Goal: Information Seeking & Learning: Learn about a topic

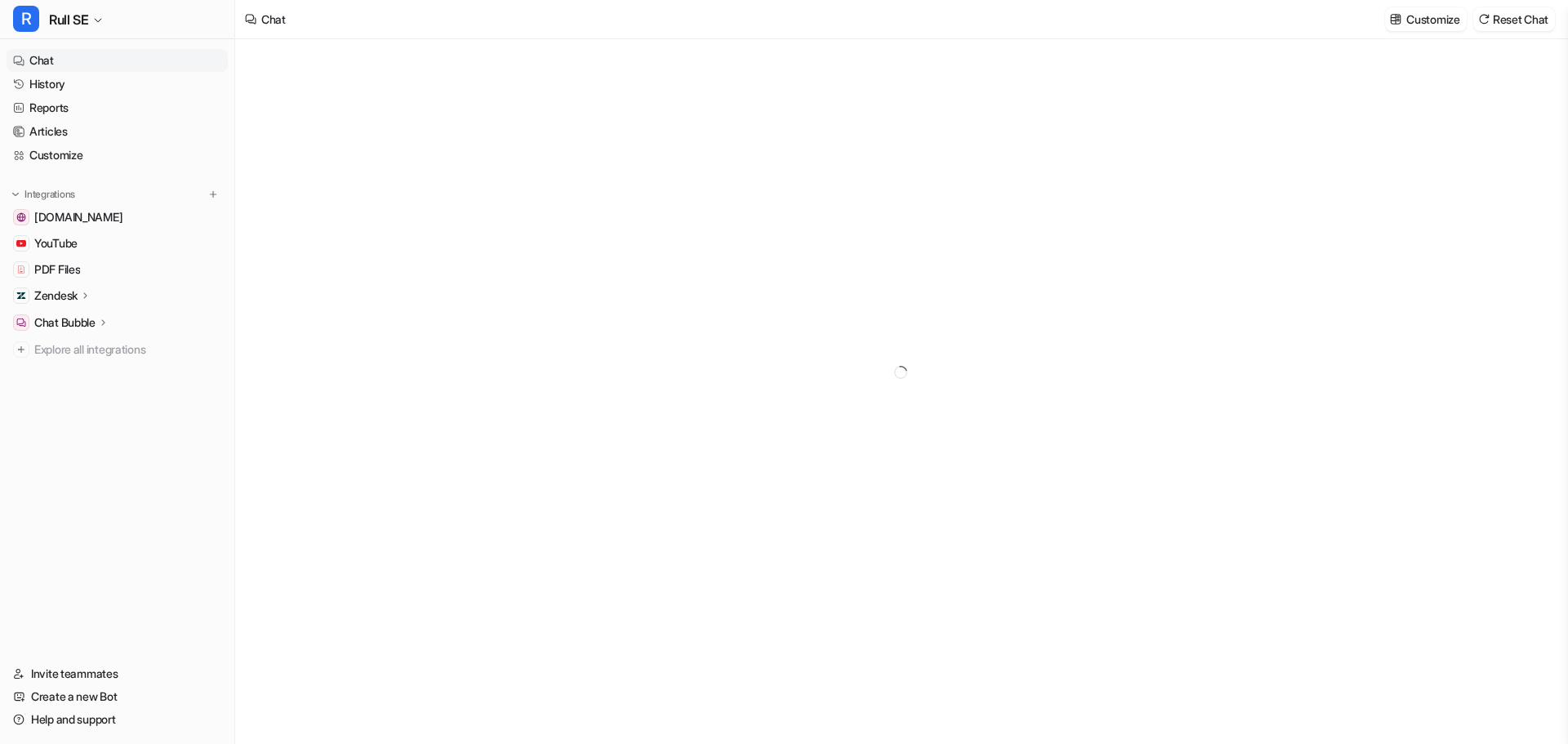
type textarea "**********"
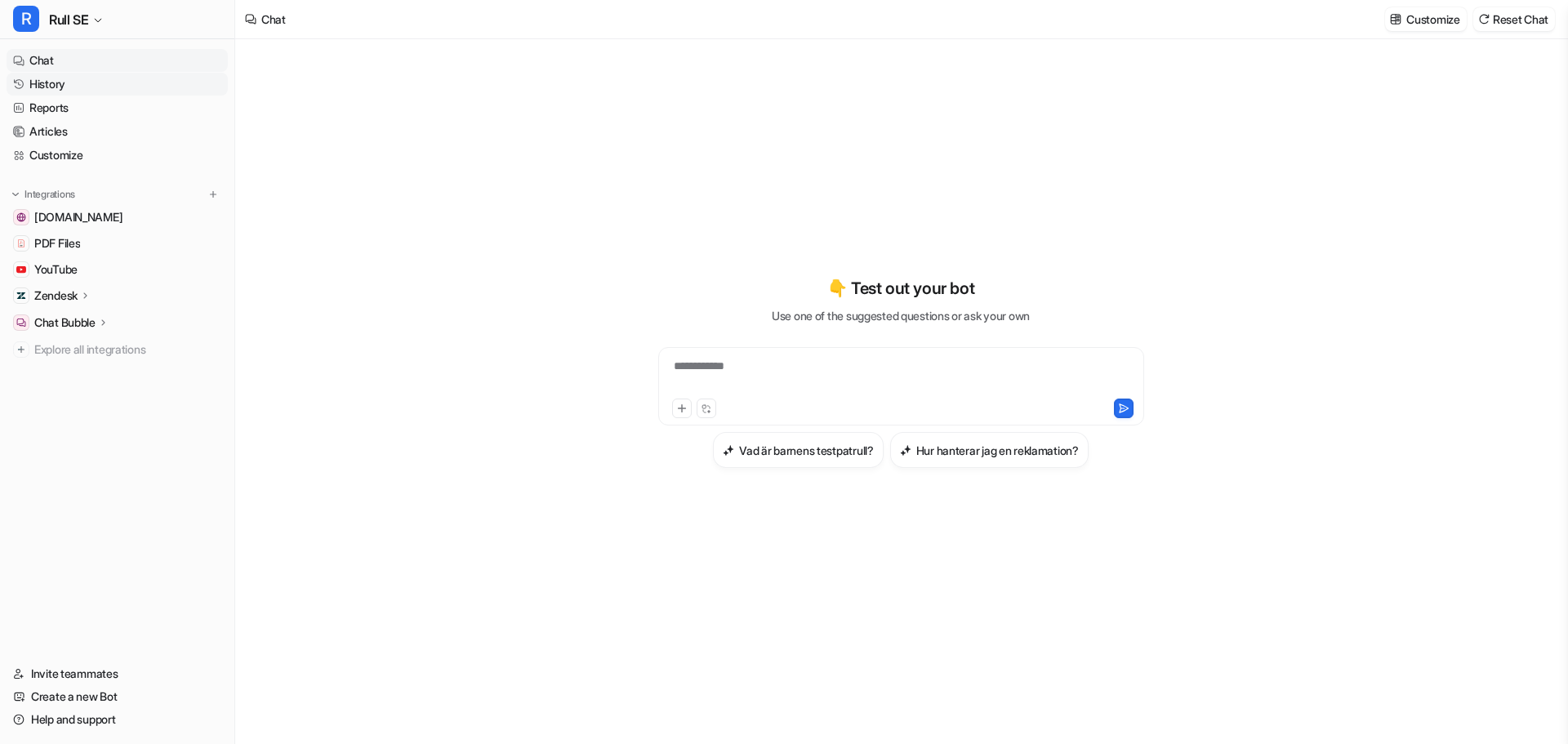
click at [59, 85] on link "History" at bounding box center [117, 84] width 221 height 23
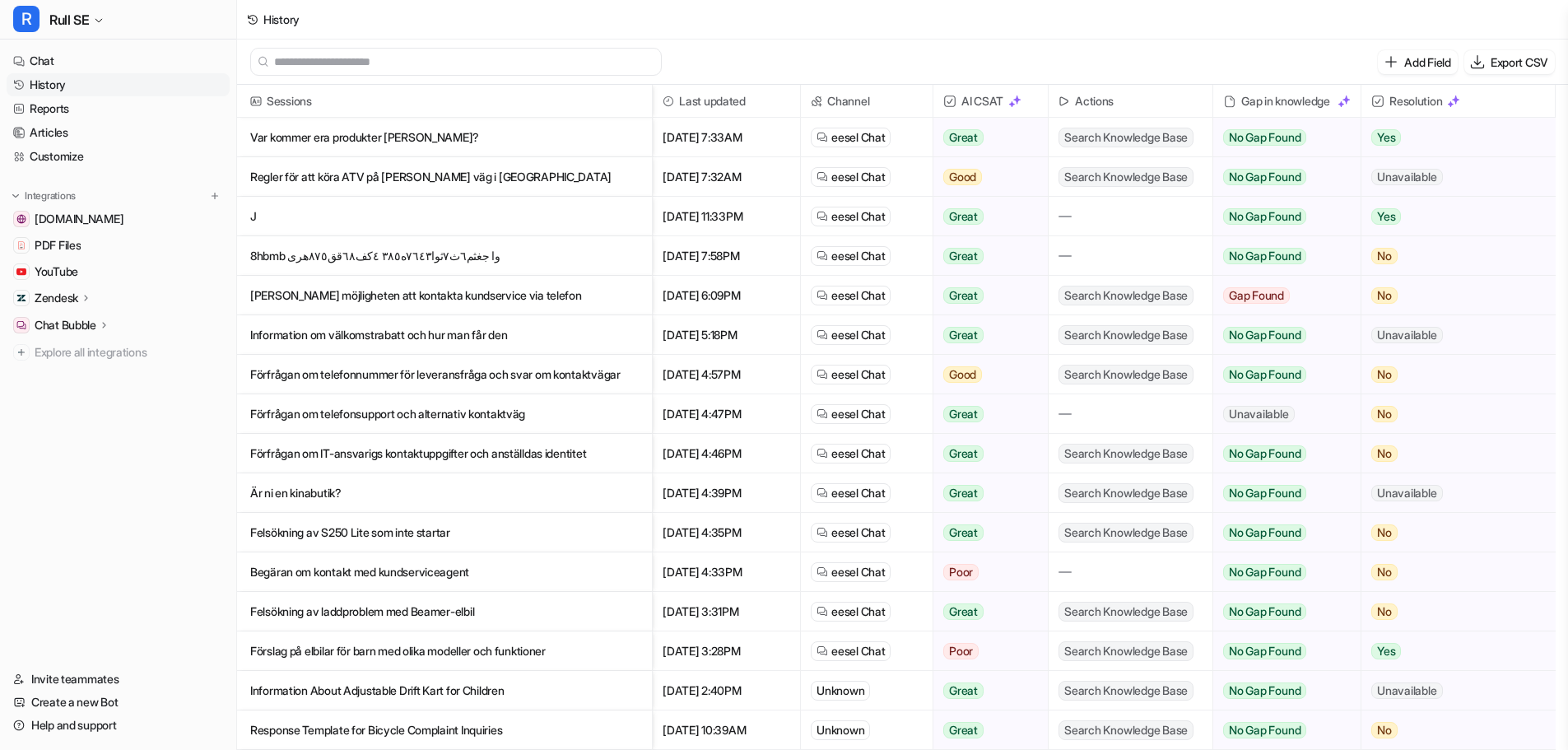
click at [342, 139] on p "Var kommer era produkter [PERSON_NAME]?" at bounding box center [445, 137] width 388 height 39
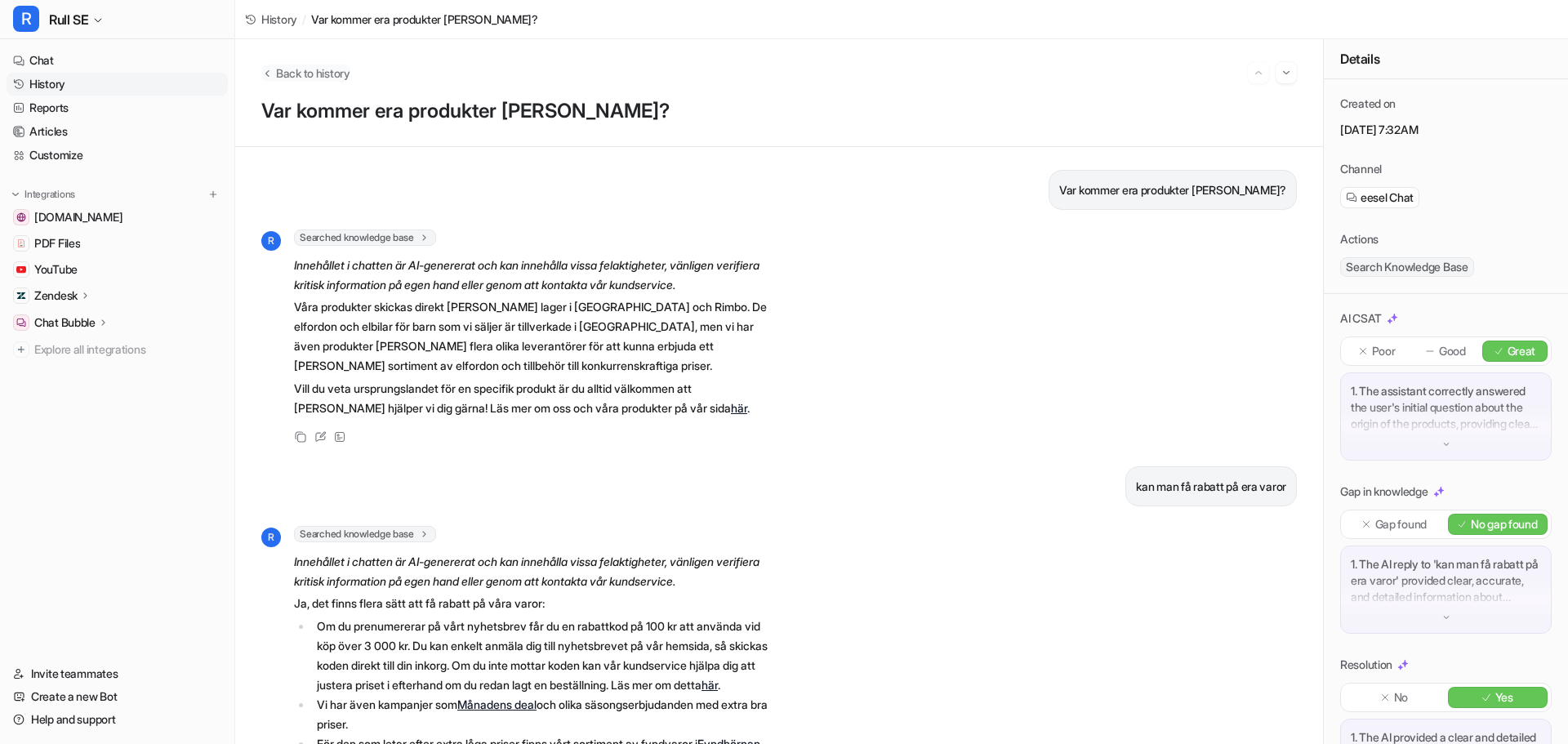
click at [293, 71] on span "Back to history" at bounding box center [313, 73] width 74 height 17
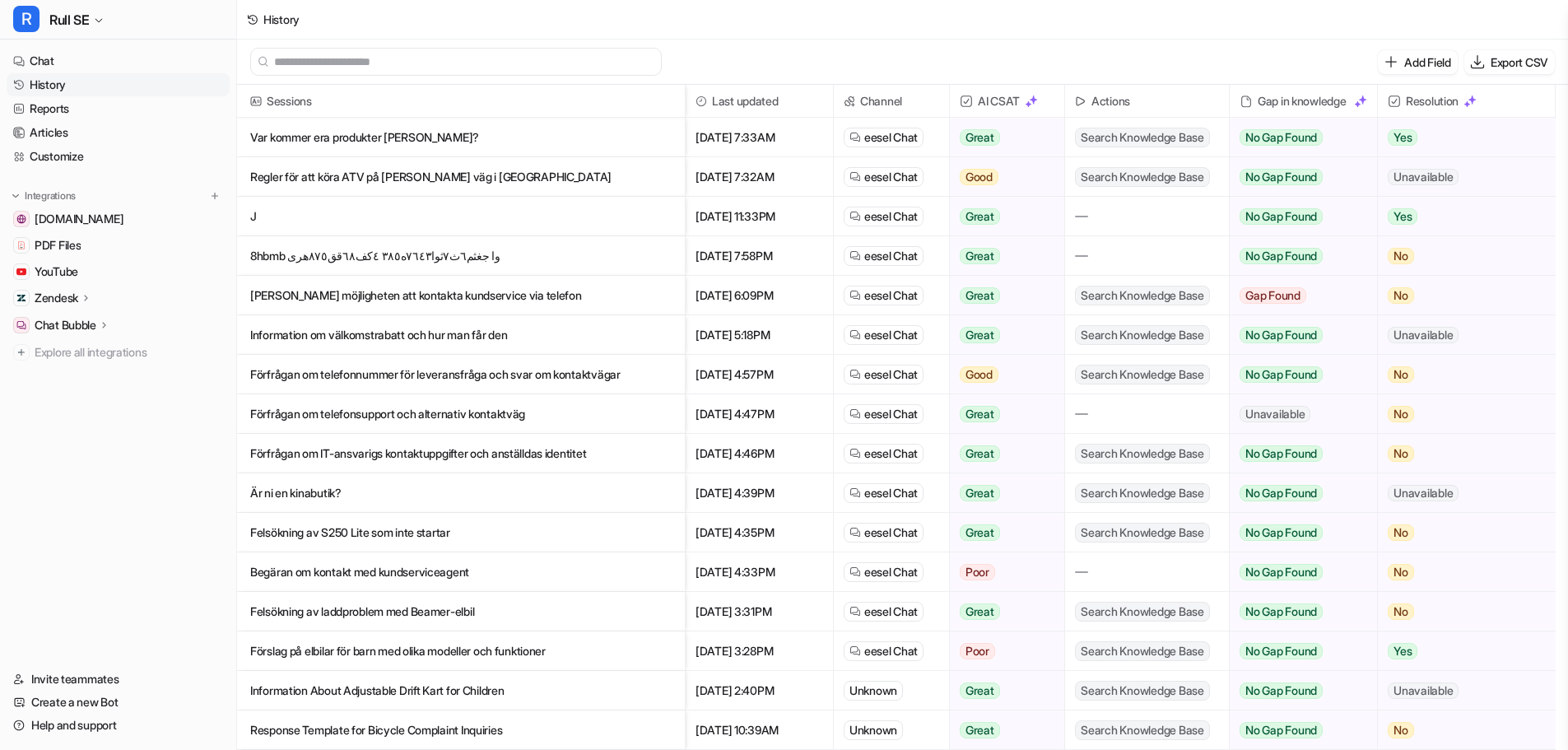
click at [356, 178] on p "Regler för att köra ATV på [PERSON_NAME] väg i [GEOGRAPHIC_DATA]" at bounding box center [461, 176] width 421 height 39
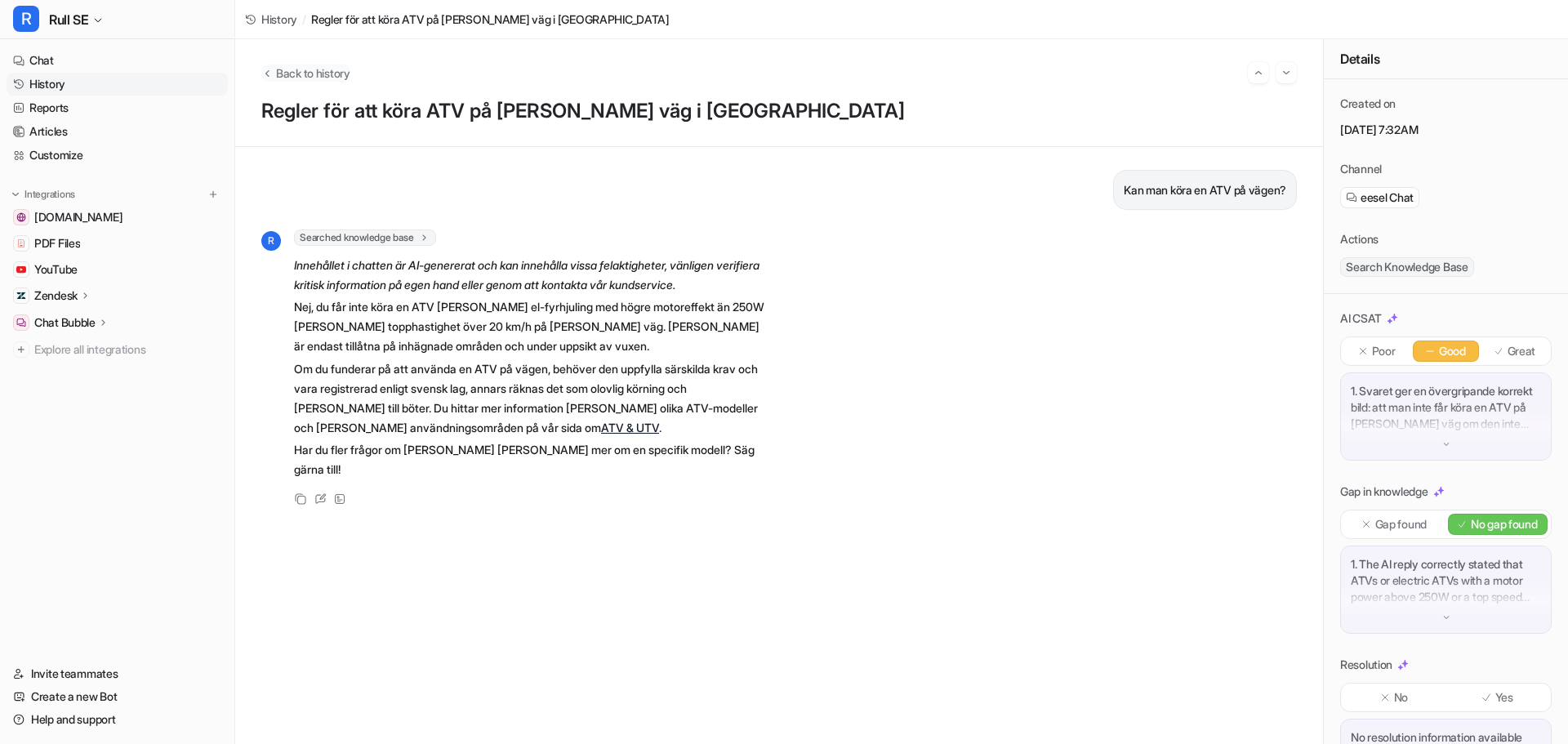
click at [313, 70] on span "Back to history" at bounding box center [313, 73] width 74 height 17
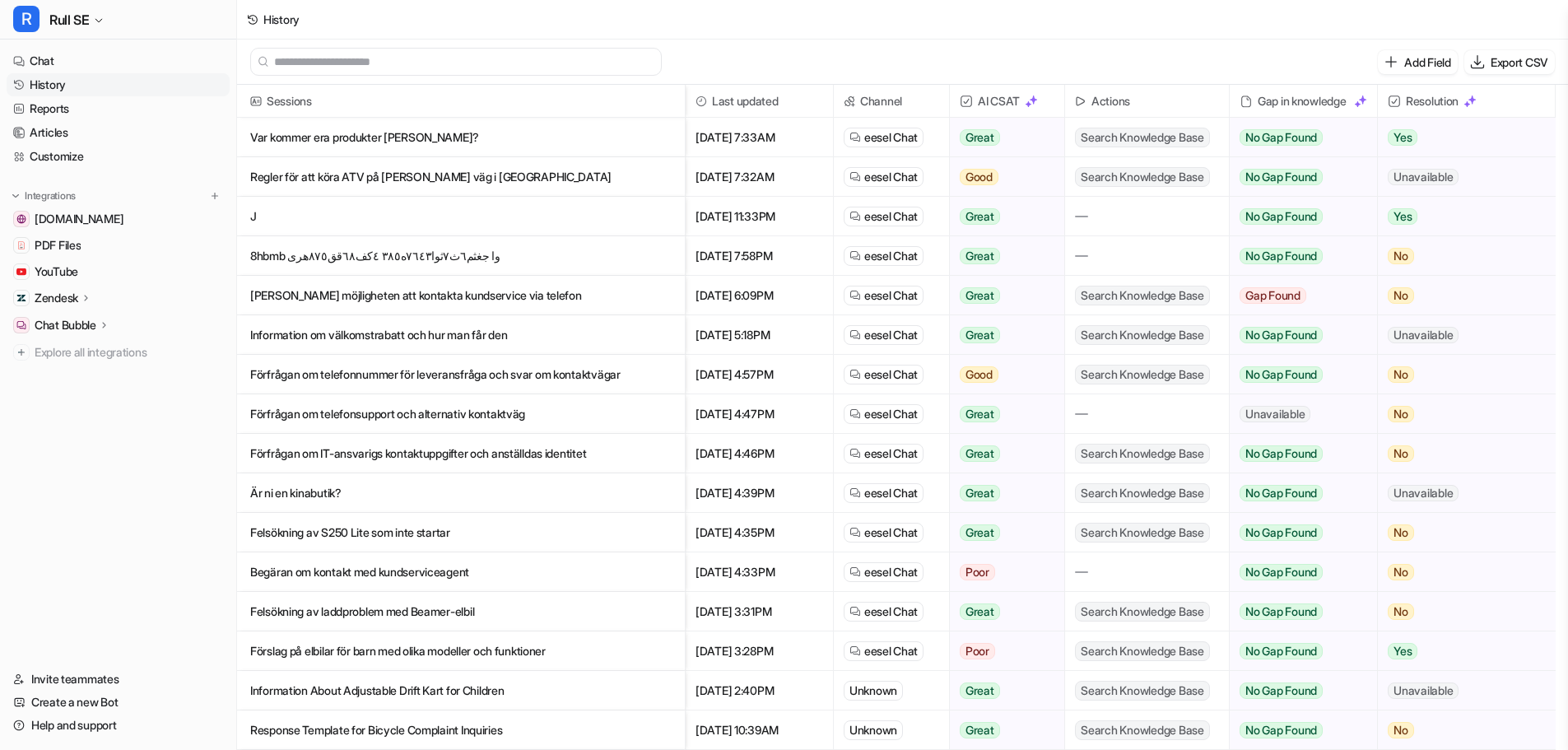
click at [258, 215] on p "J" at bounding box center [461, 216] width 421 height 39
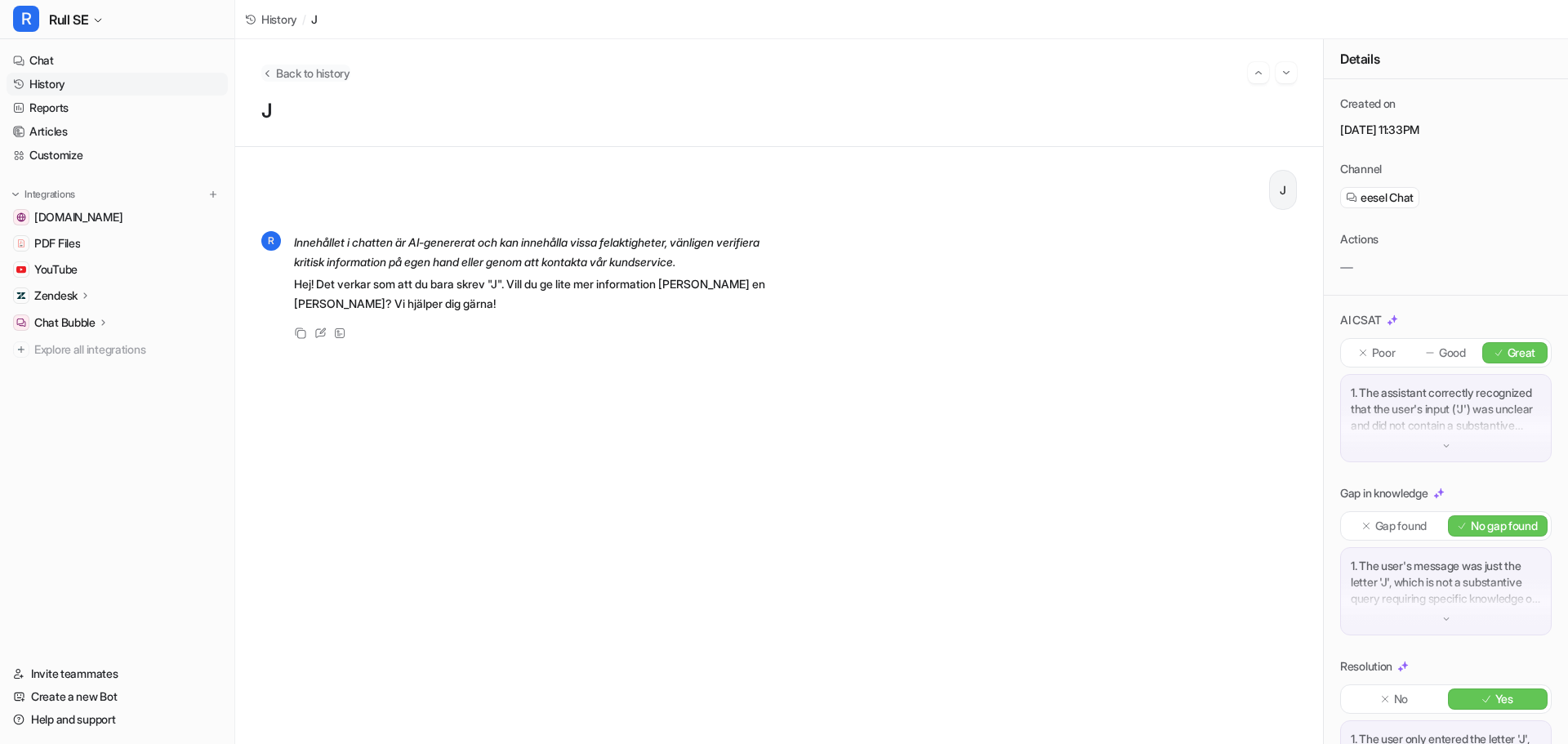
click at [278, 68] on span "Back to history" at bounding box center [313, 73] width 74 height 17
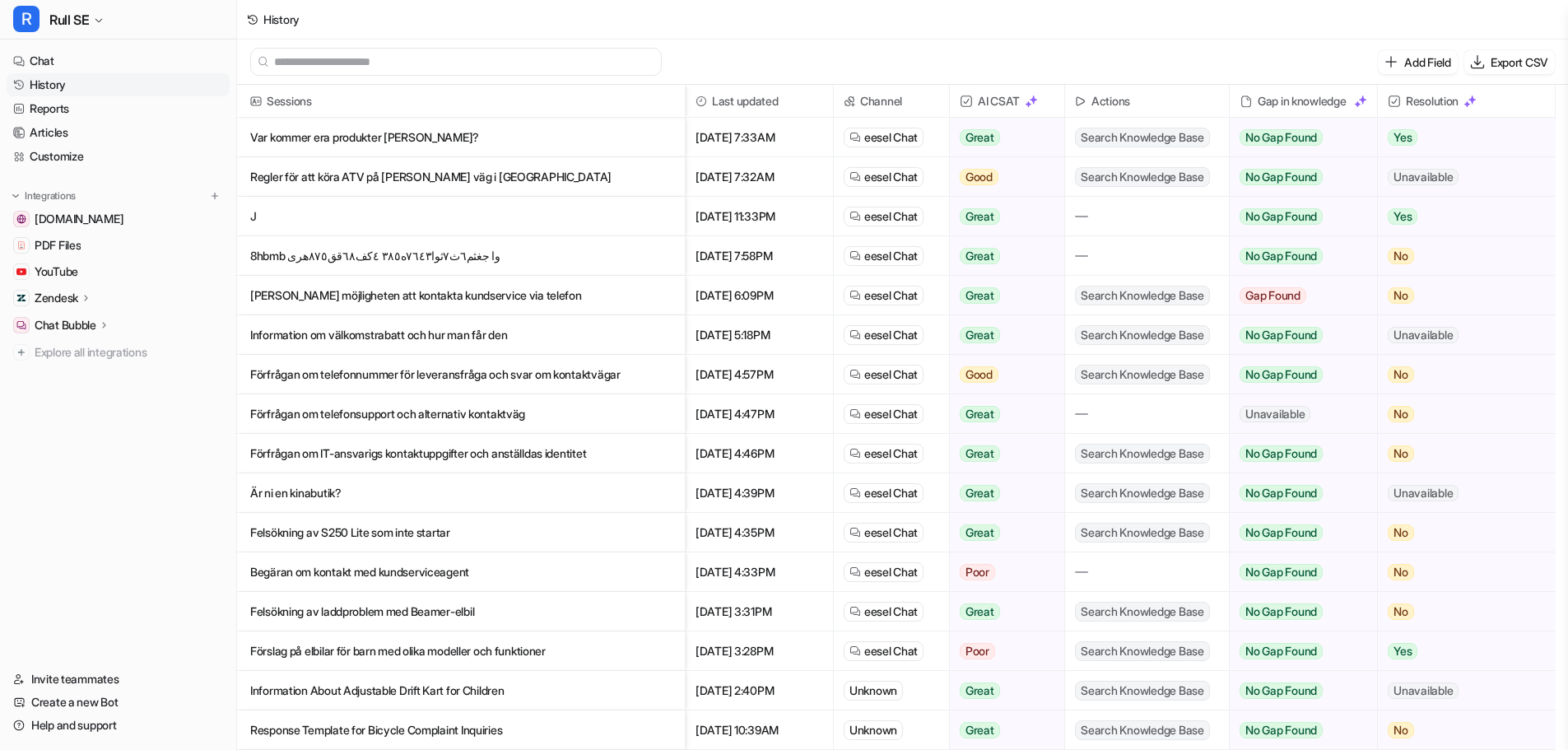
click at [266, 256] on p "8hbmb وا جغثم٦ث٧ثوا٧٦٤٣ه٣٨٥ ٤كف٦٨قق٨٧٥هرى" at bounding box center [461, 255] width 421 height 39
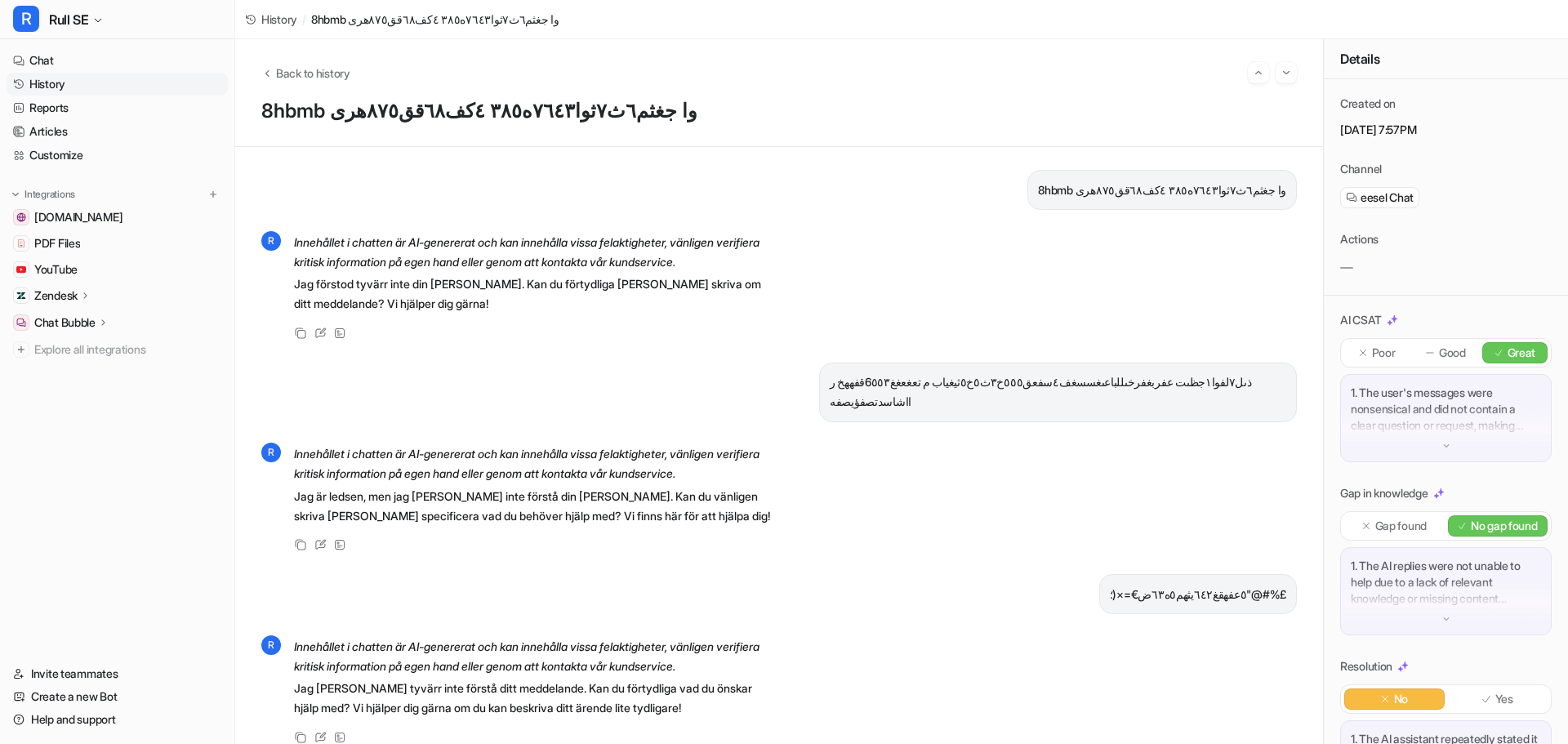
click at [46, 84] on link "History" at bounding box center [117, 84] width 221 height 23
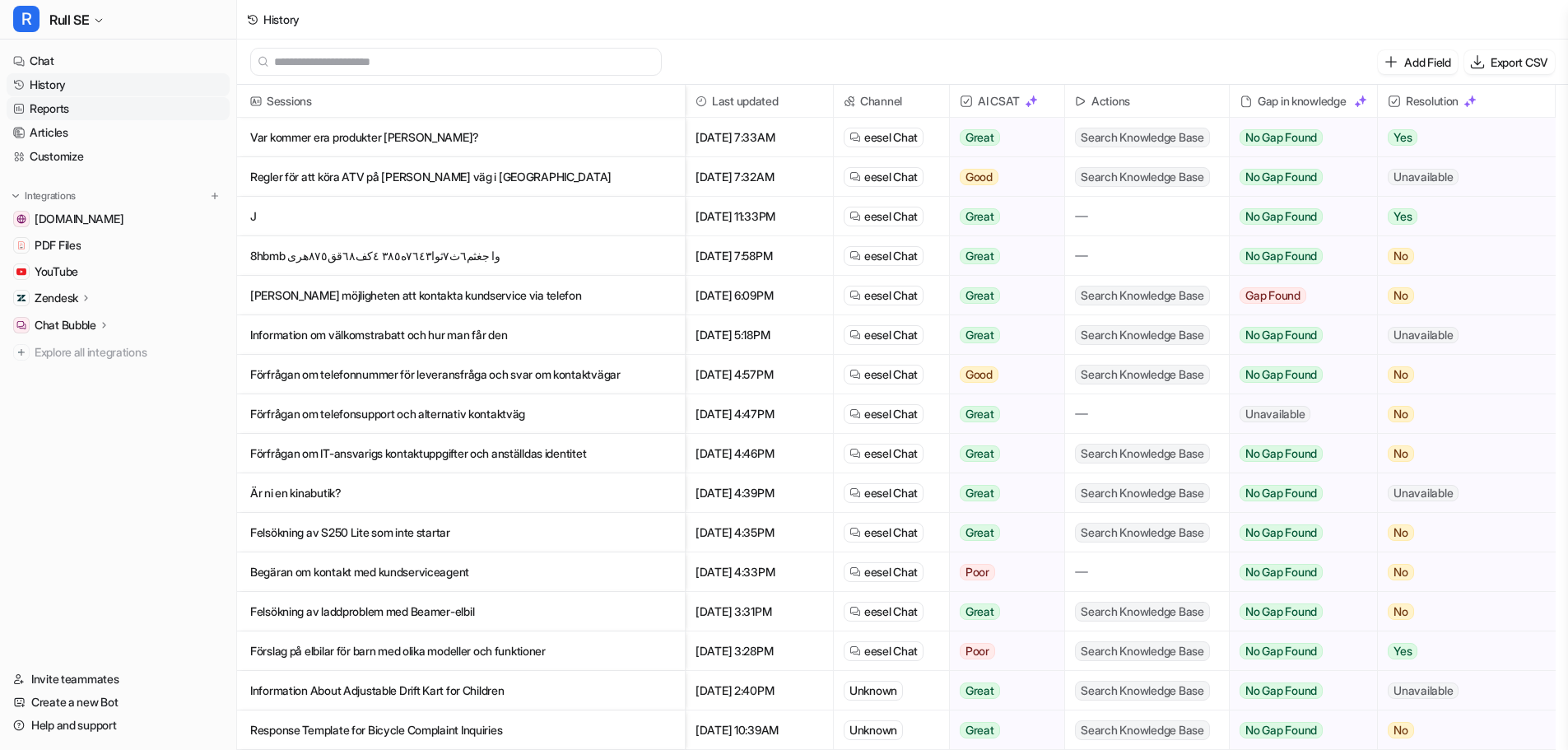
click at [44, 112] on link "Reports" at bounding box center [118, 109] width 223 height 23
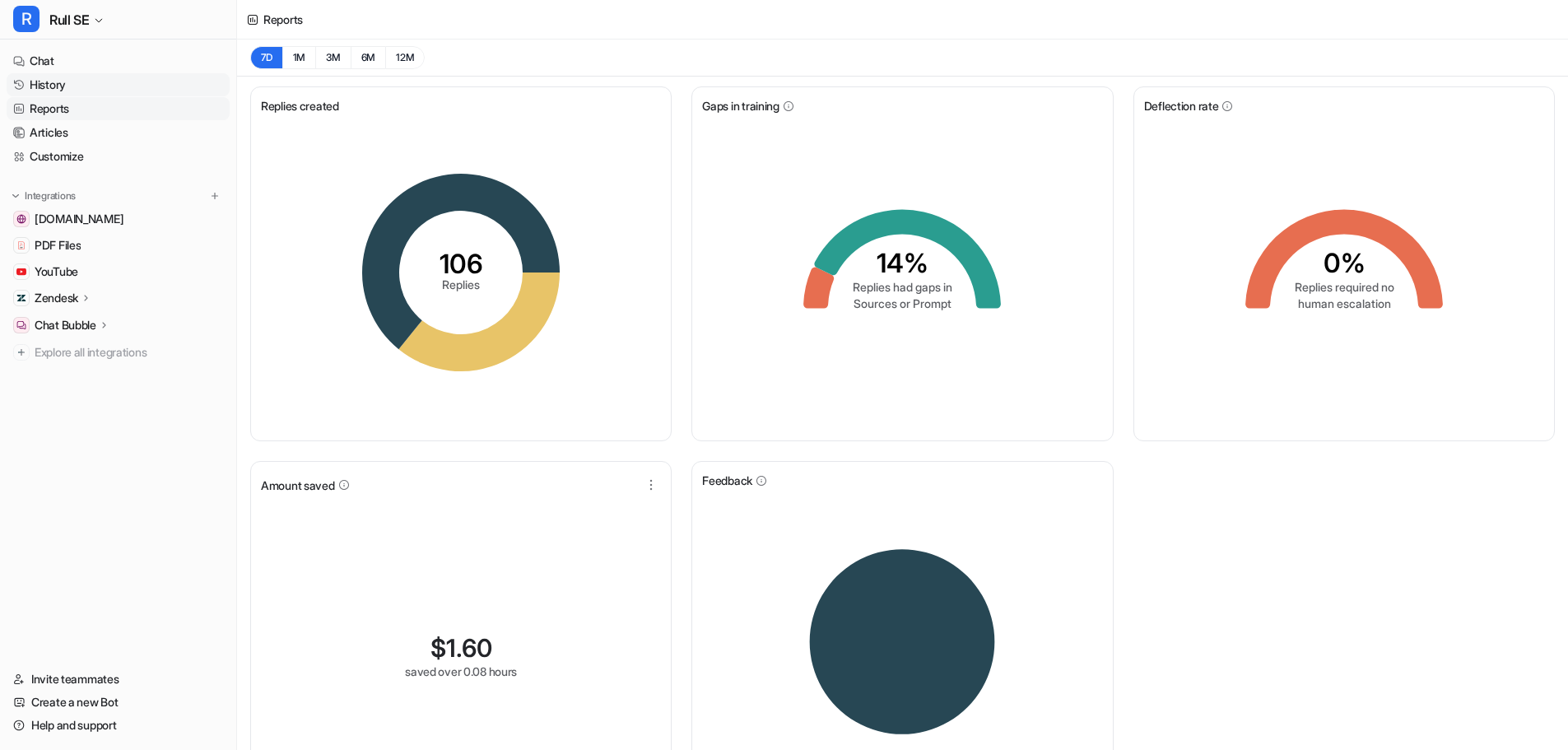
click at [44, 86] on link "History" at bounding box center [118, 85] width 223 height 23
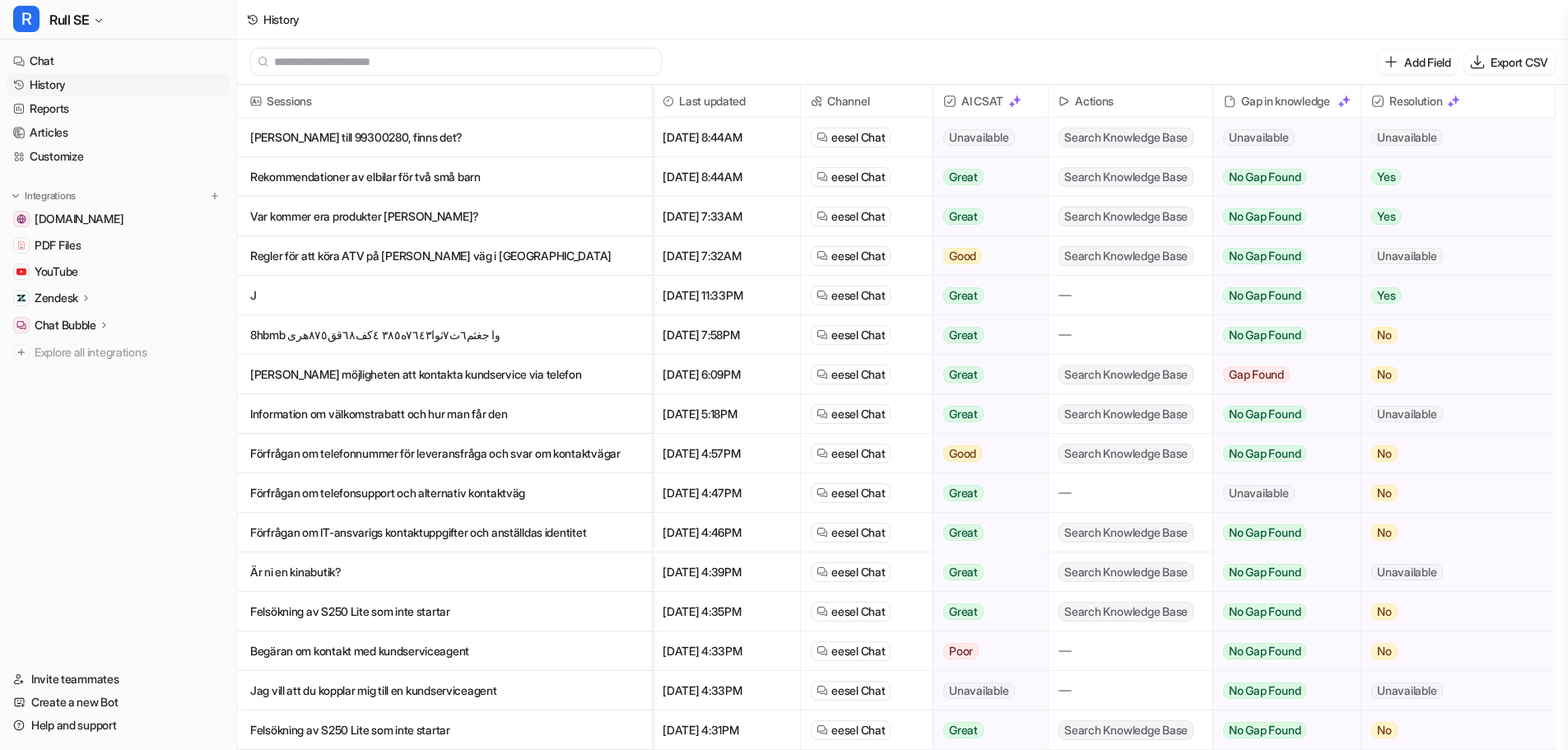
click at [291, 133] on p "[PERSON_NAME] till 99300280, finns det?" at bounding box center [445, 137] width 388 height 39
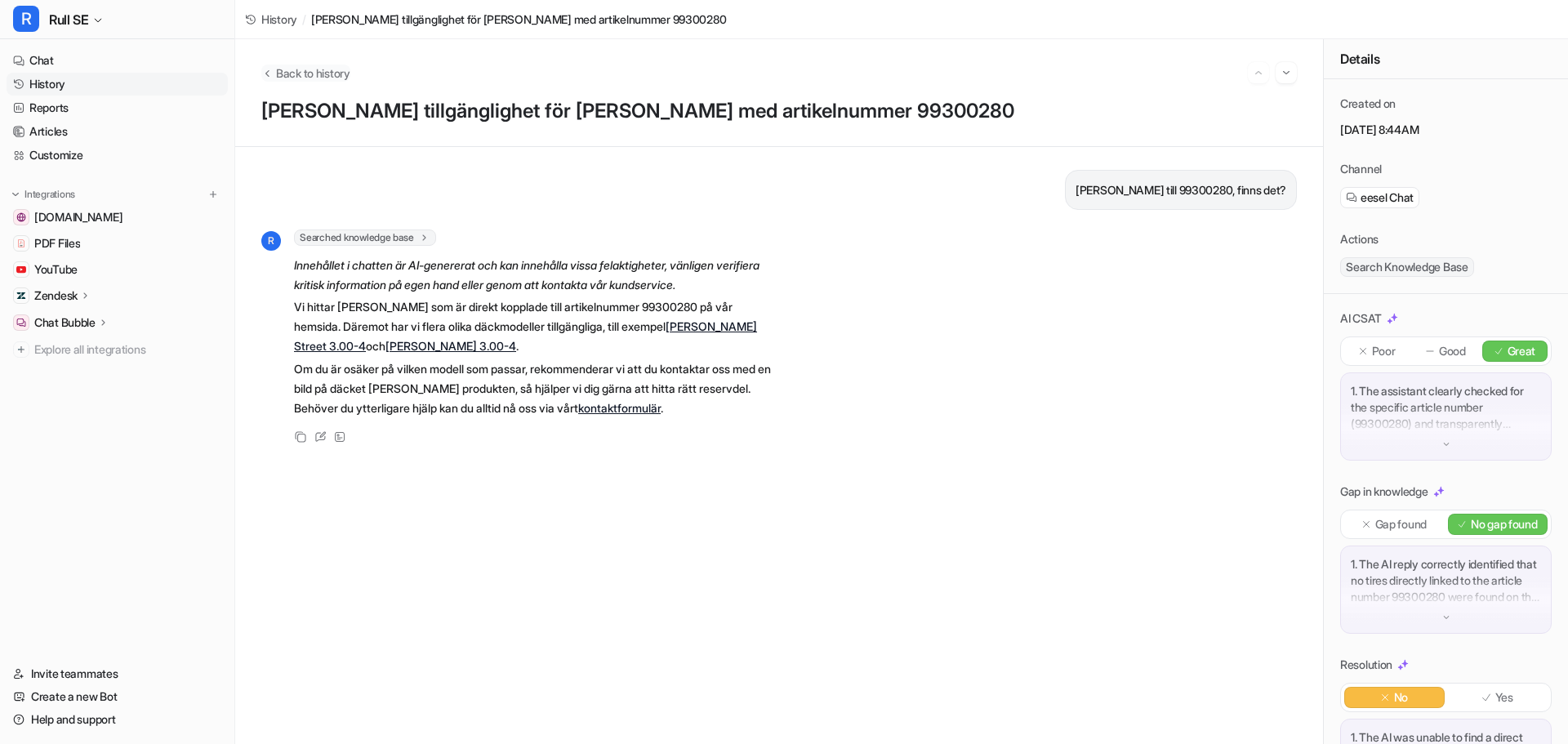
click at [280, 69] on span "Back to history" at bounding box center [313, 73] width 74 height 17
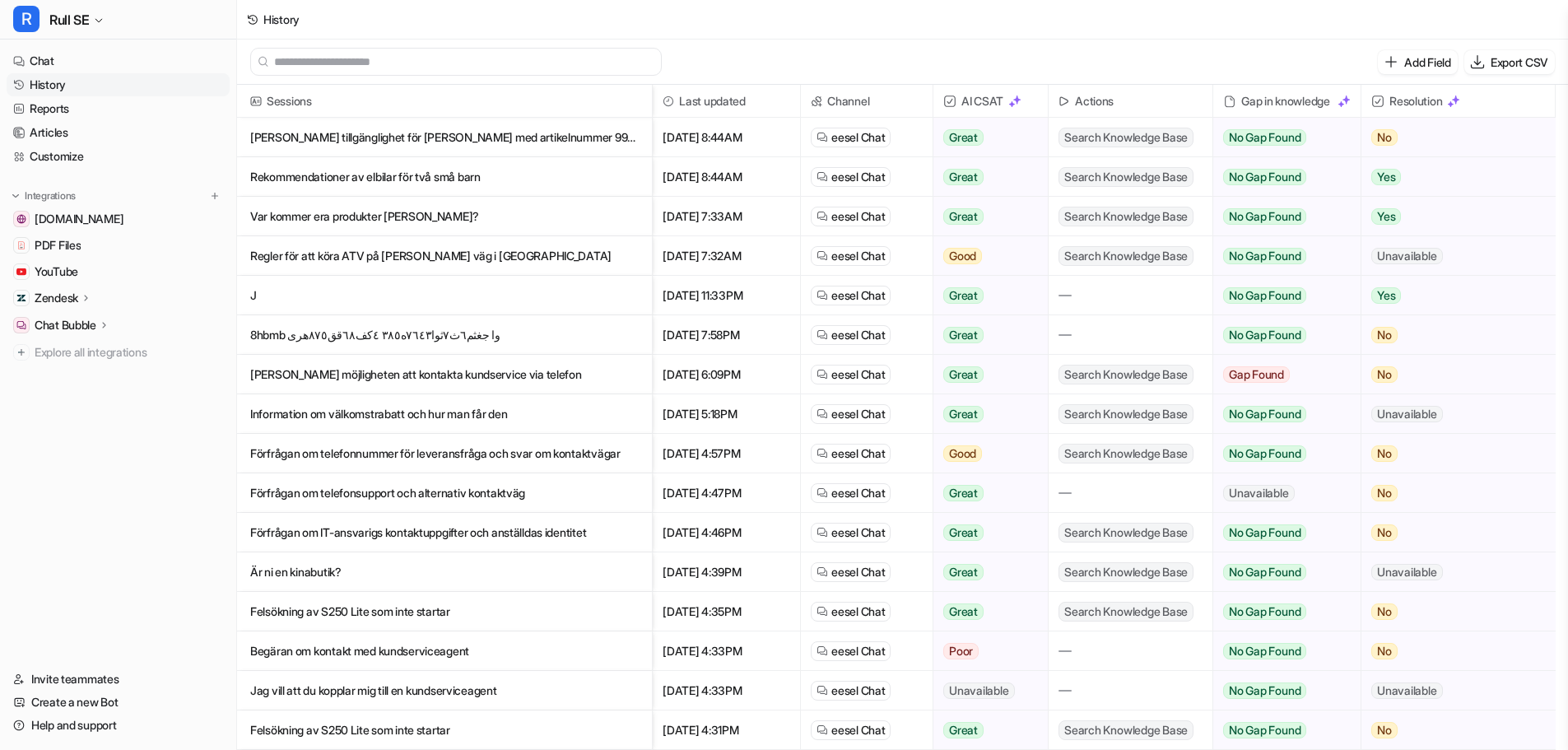
click at [363, 175] on p "Rekommendationer av elbilar för två små barn" at bounding box center [445, 176] width 388 height 39
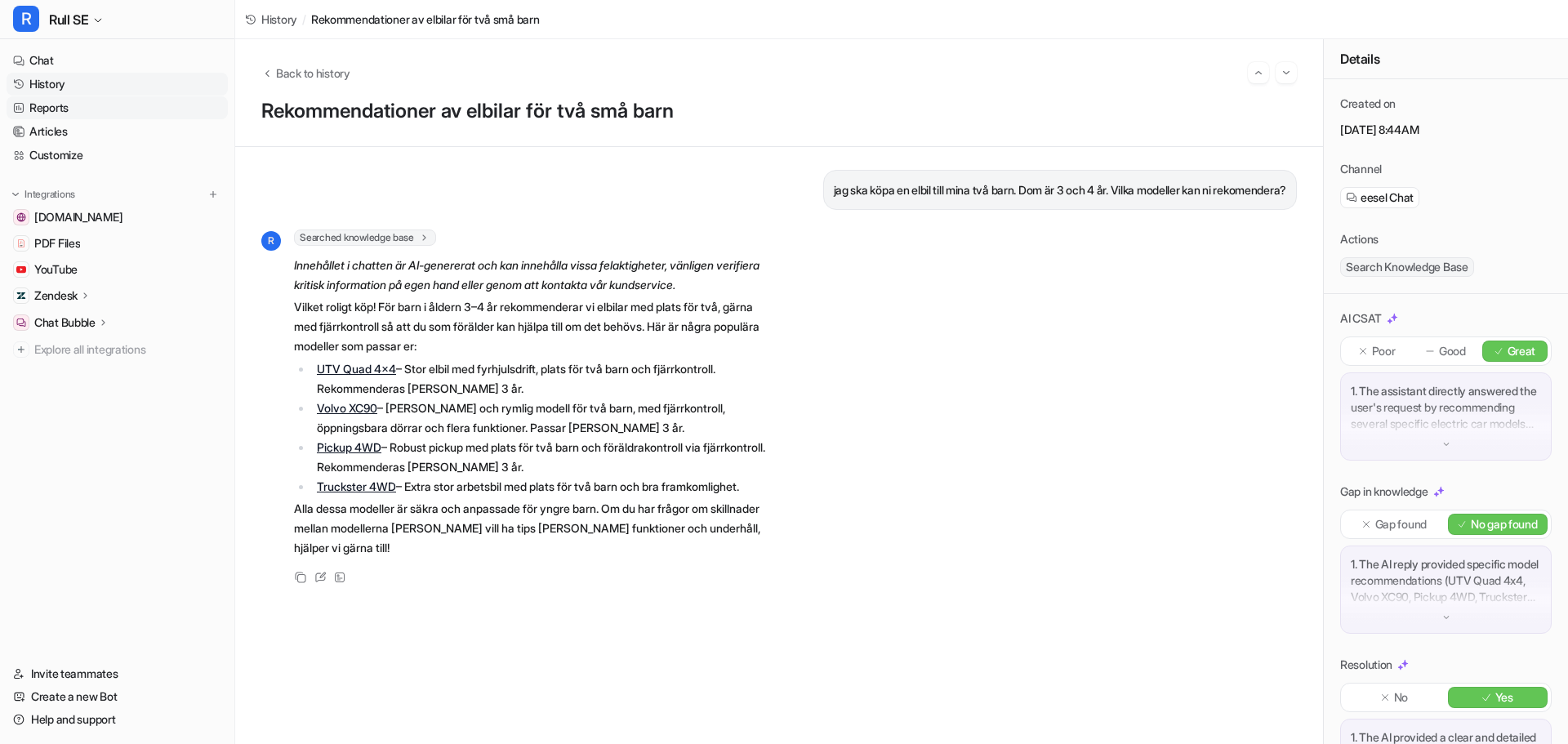
click at [50, 102] on link "Reports" at bounding box center [117, 108] width 221 height 23
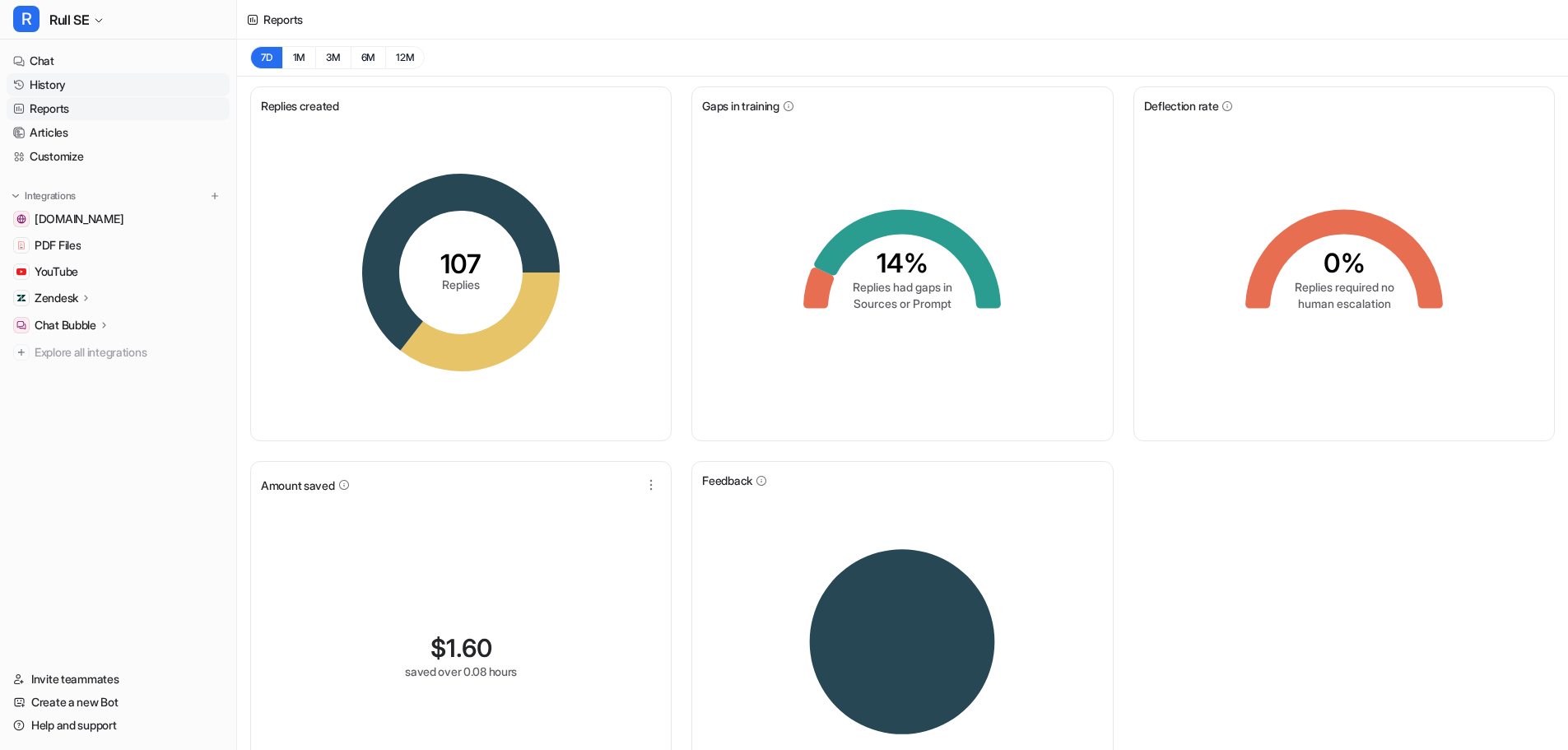
click at [47, 86] on link "History" at bounding box center [118, 85] width 223 height 23
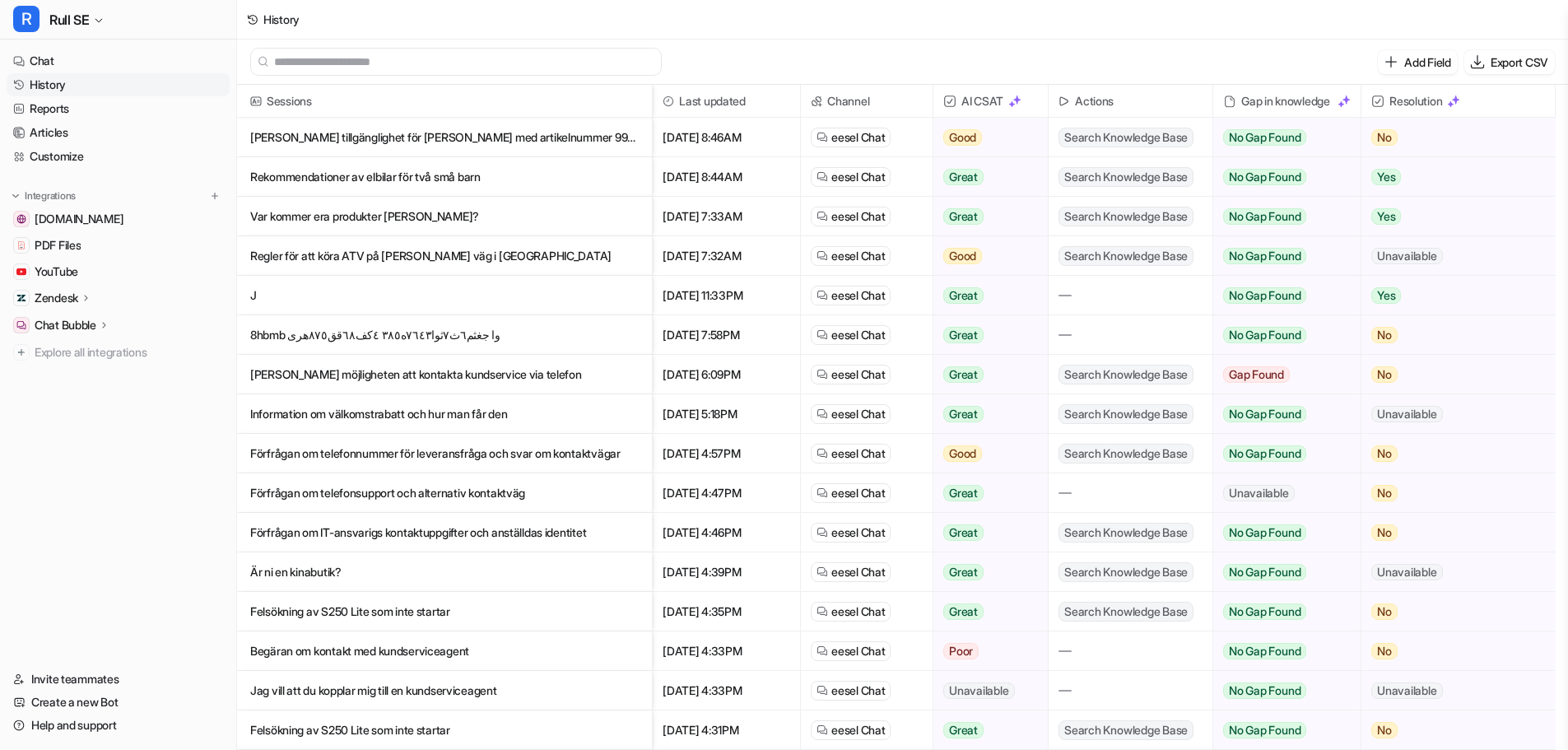
click at [327, 374] on p "[PERSON_NAME] möjligheten att kontakta kundservice via telefon" at bounding box center [445, 374] width 388 height 39
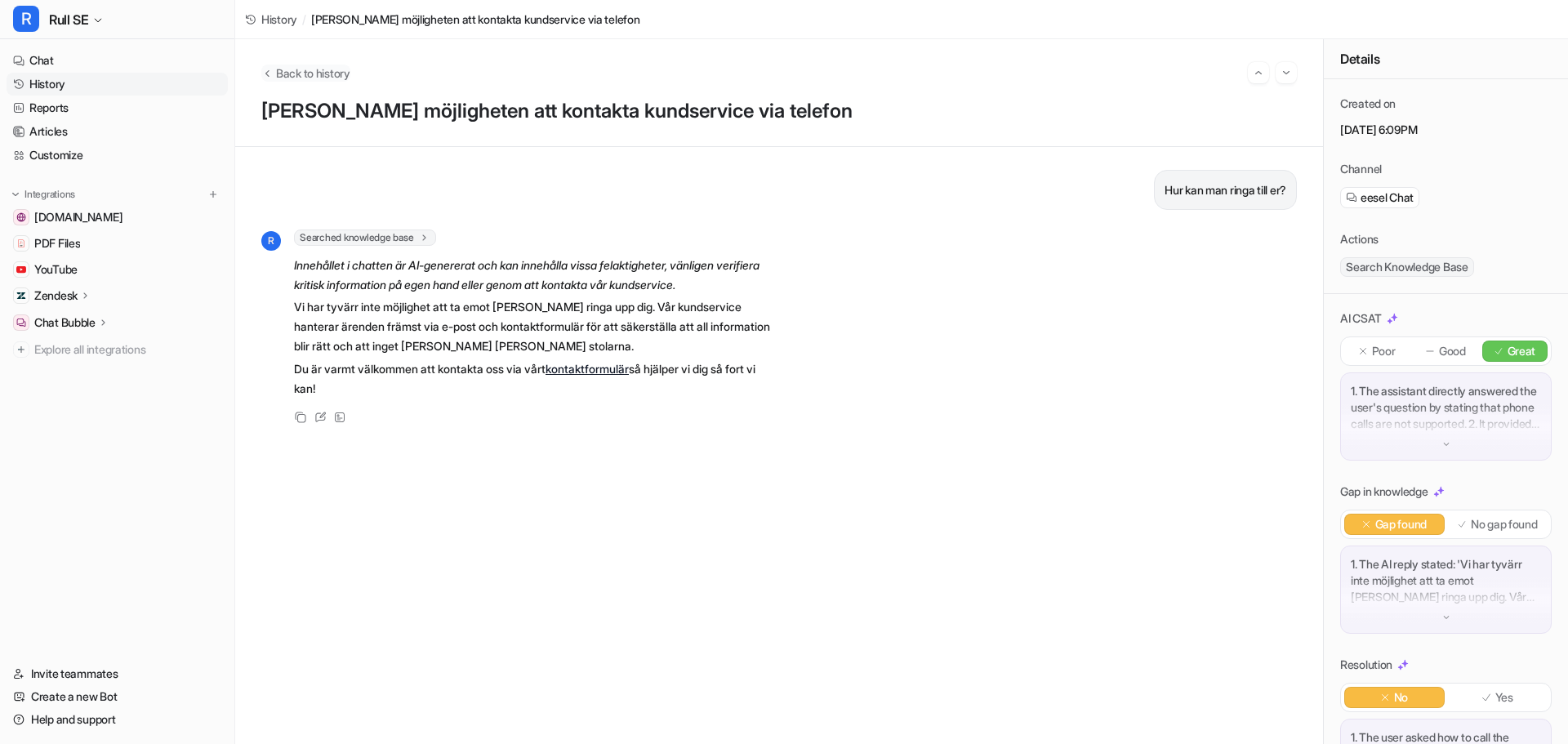
click at [287, 73] on span "Back to history" at bounding box center [313, 73] width 74 height 17
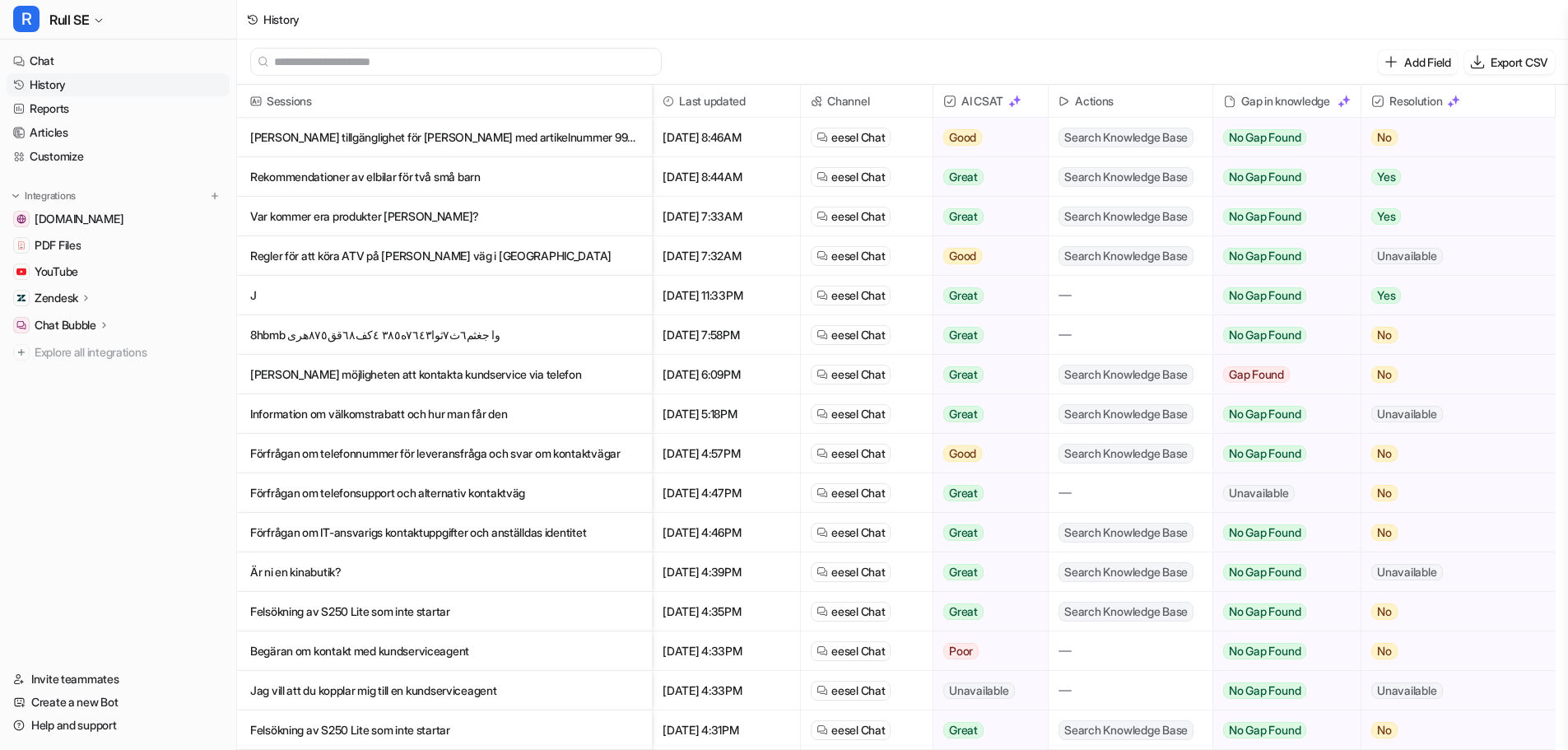
click at [425, 456] on p "Förfrågan om telefonnummer för leveransfråga och svar om kontaktvägar" at bounding box center [445, 452] width 388 height 39
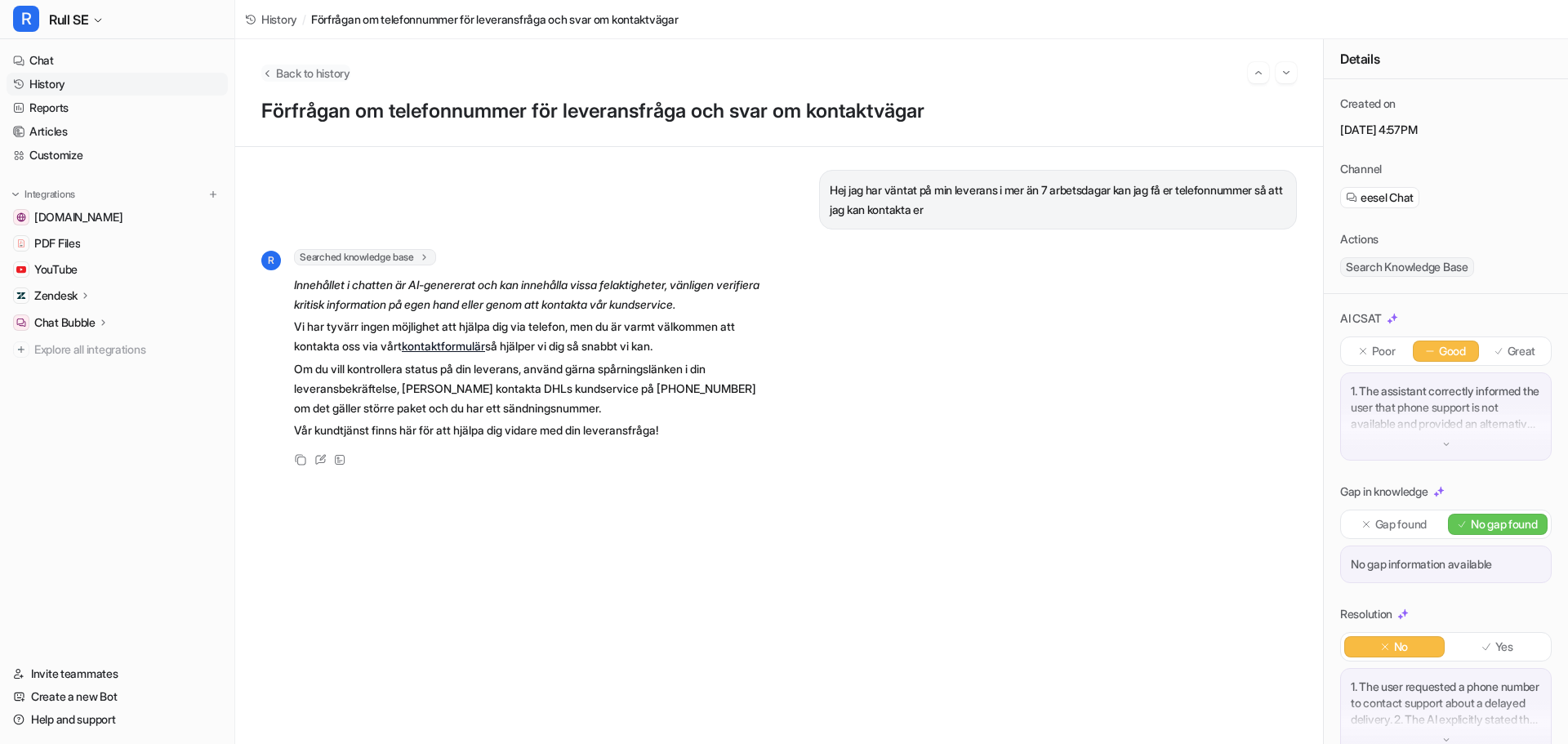
click at [271, 79] on icon "Back to history" at bounding box center [267, 73] width 11 height 12
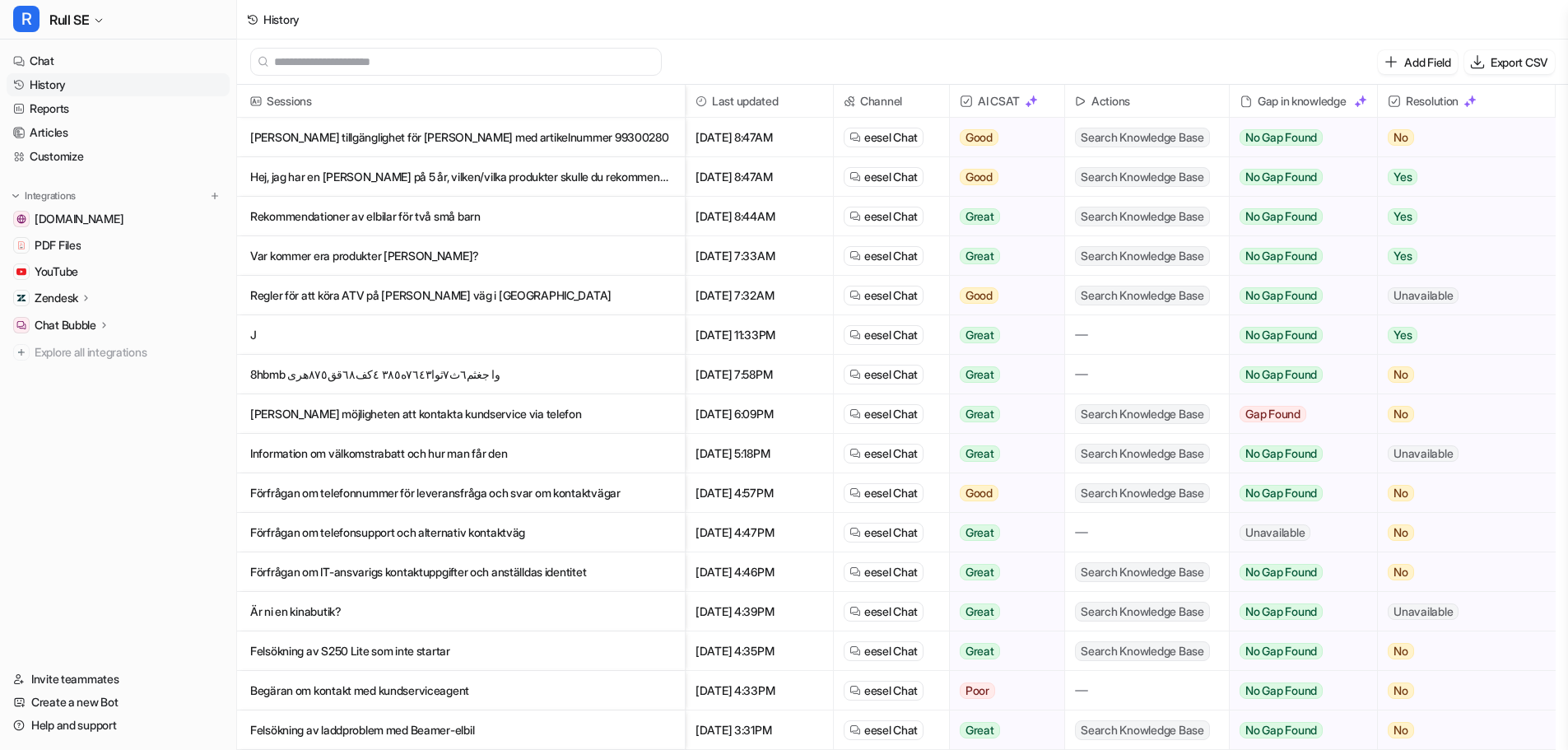
click at [380, 579] on p "Förfrågan om IT-ansvarigs kontaktuppgifter och anställdas identitet" at bounding box center [461, 571] width 421 height 39
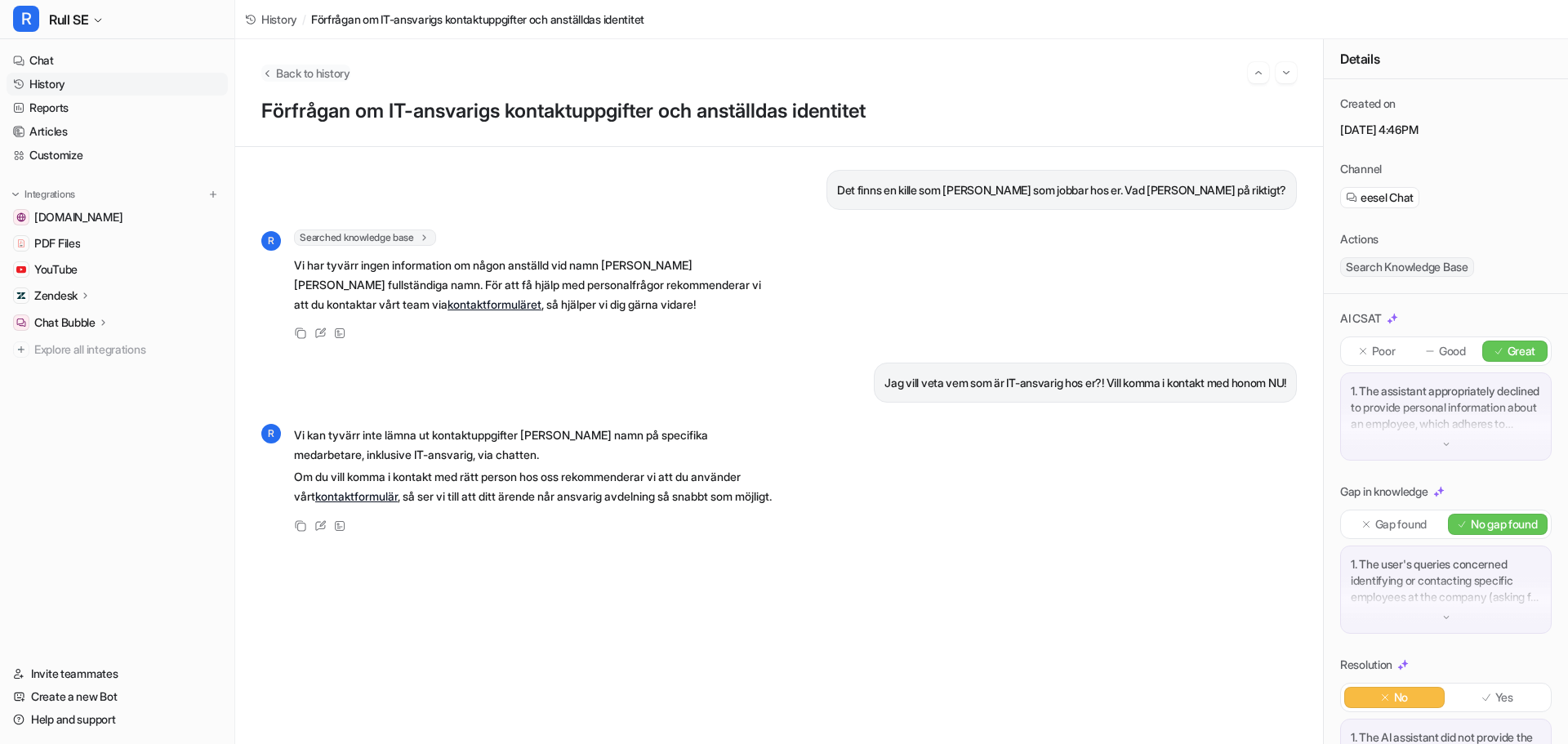
click at [298, 72] on span "Back to history" at bounding box center [313, 73] width 74 height 17
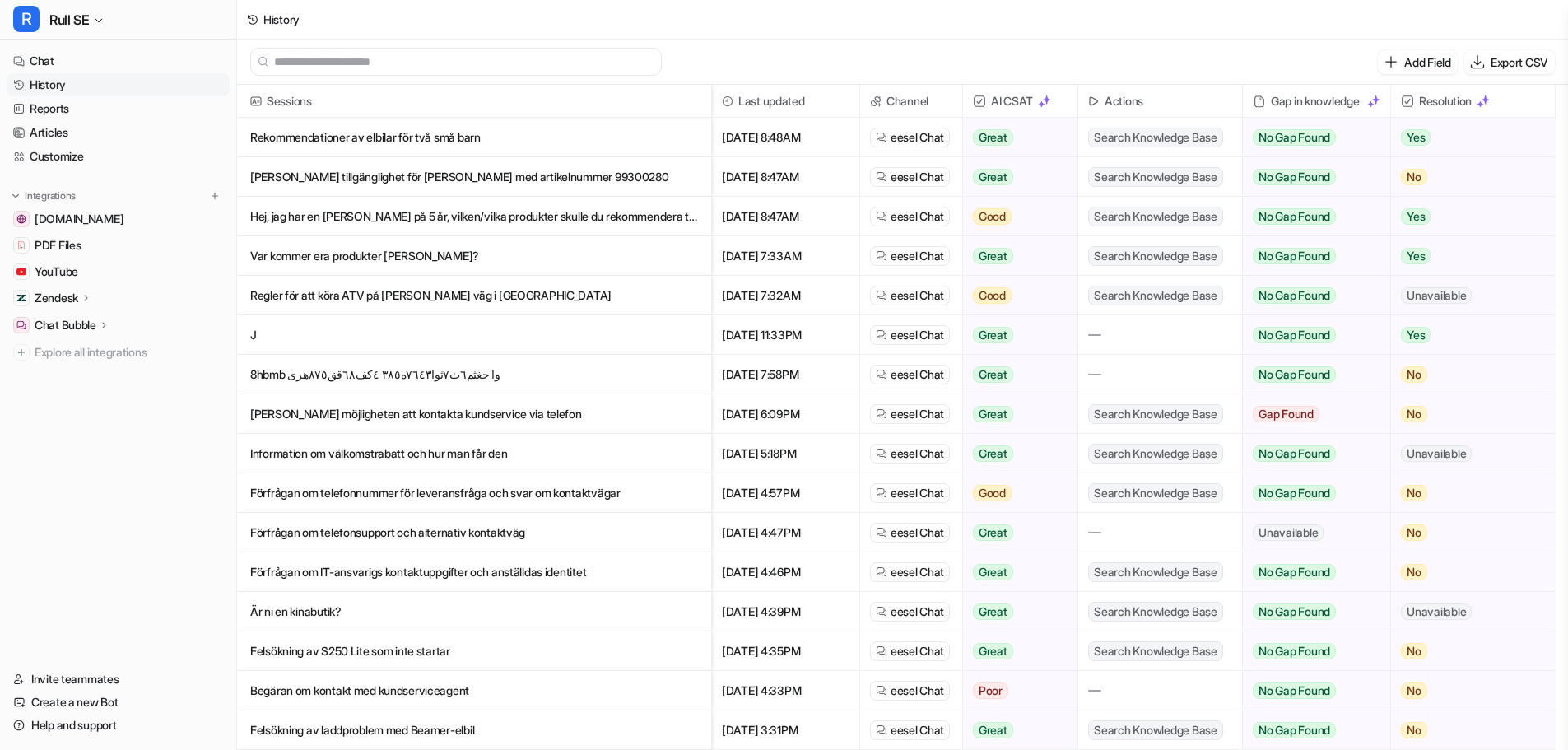
click at [280, 615] on p "Är ni en kinabutik?" at bounding box center [475, 611] width 448 height 39
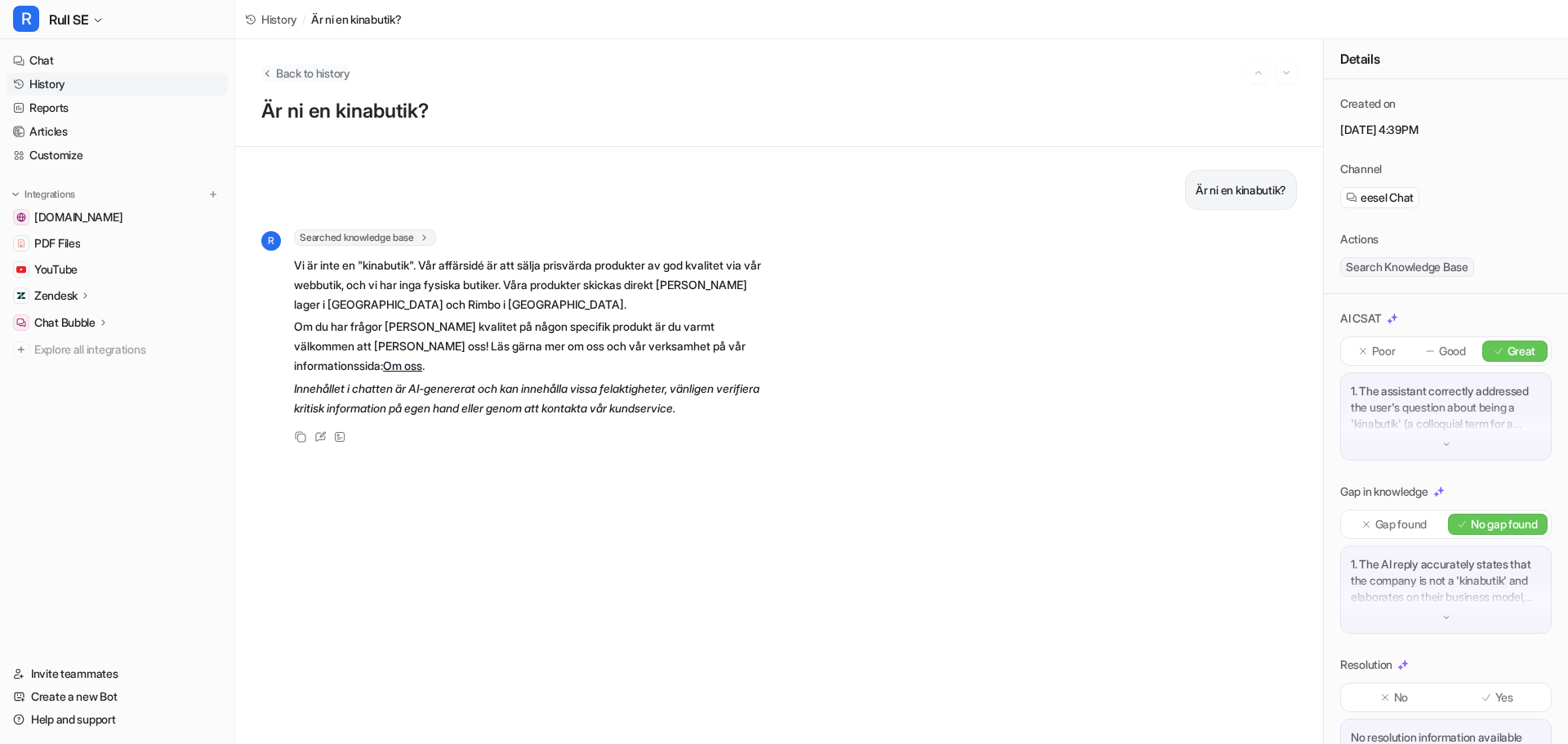
click at [287, 72] on span "Back to history" at bounding box center [313, 73] width 74 height 17
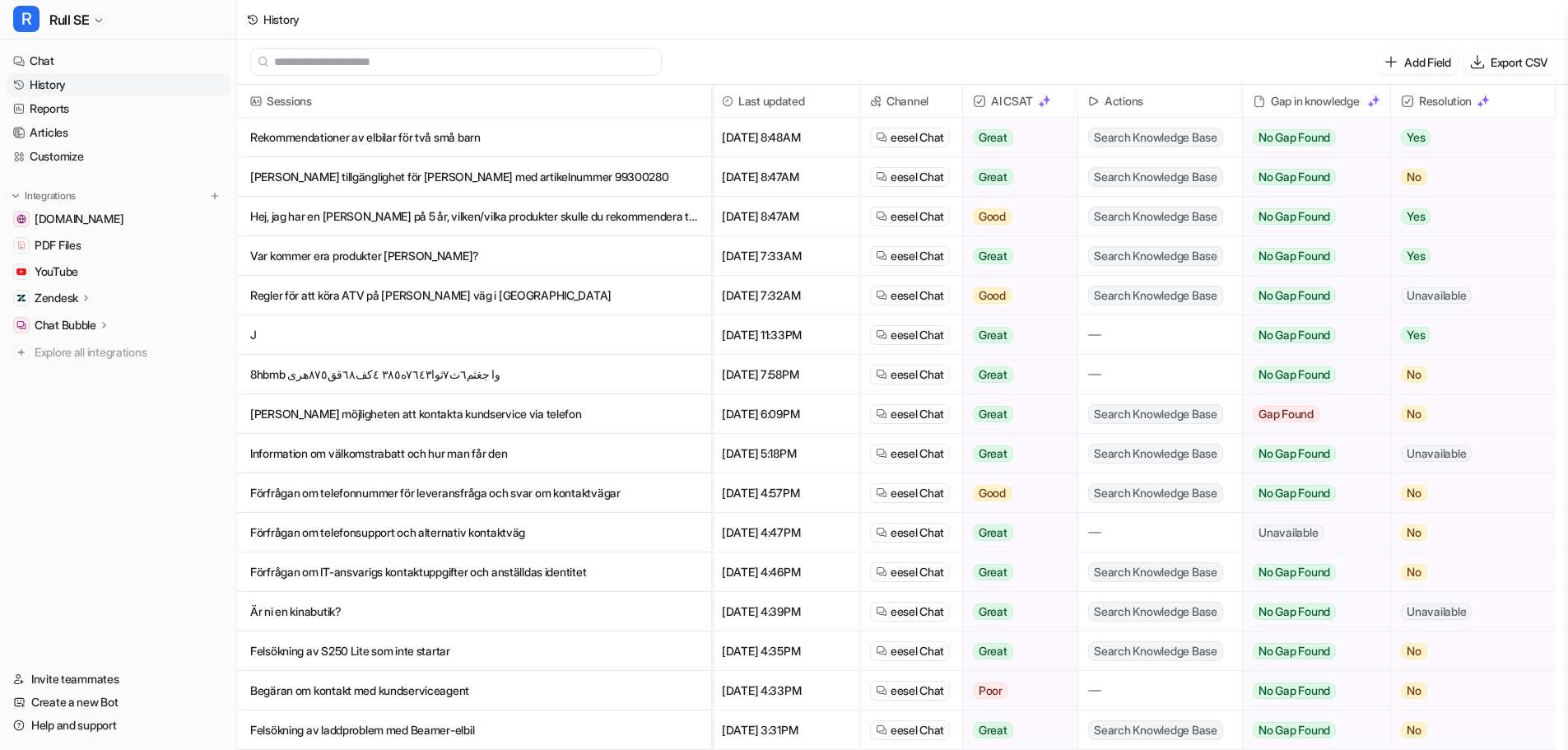
scroll to position [82, 0]
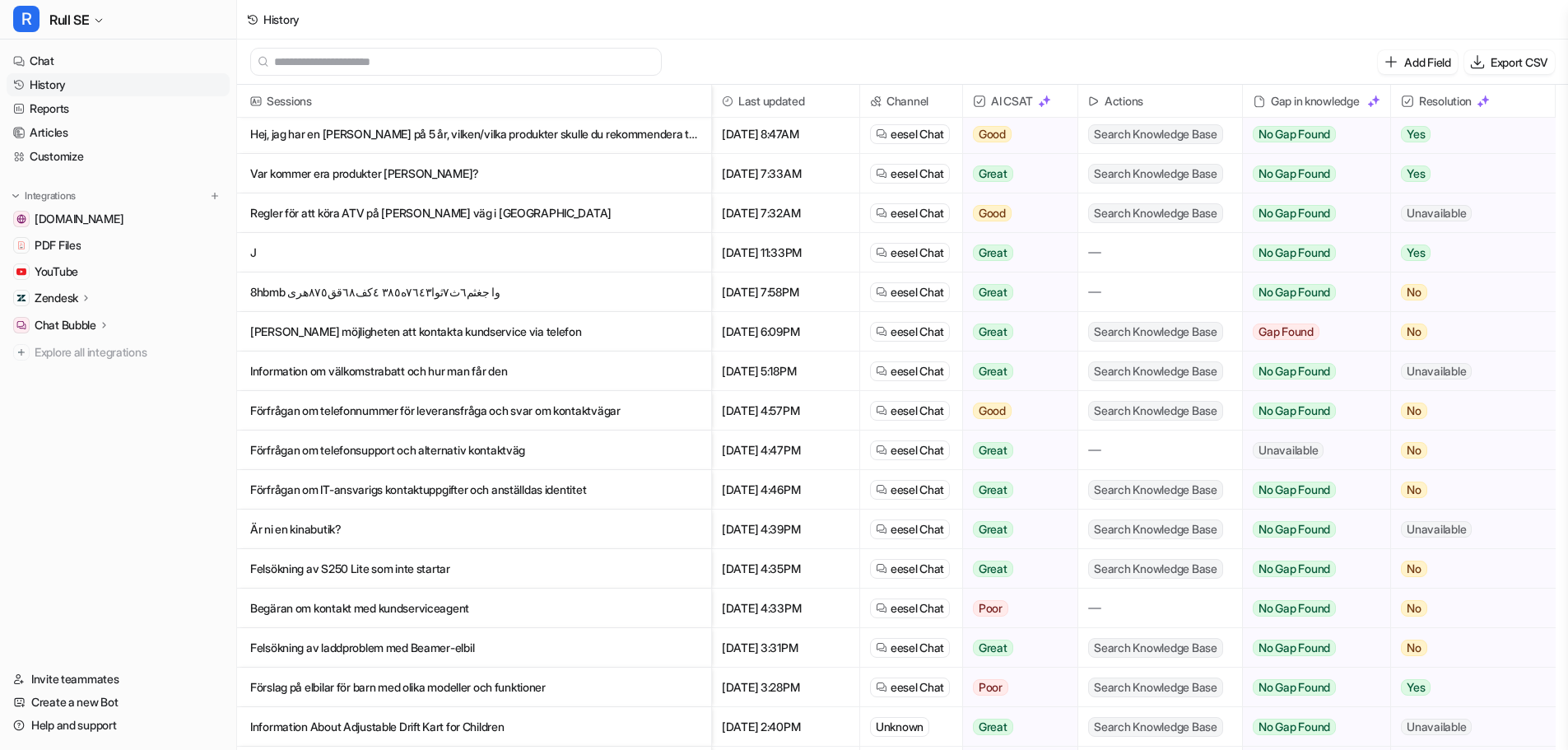
click at [364, 608] on p "Begäran om kontakt med kundserviceagent" at bounding box center [475, 607] width 448 height 39
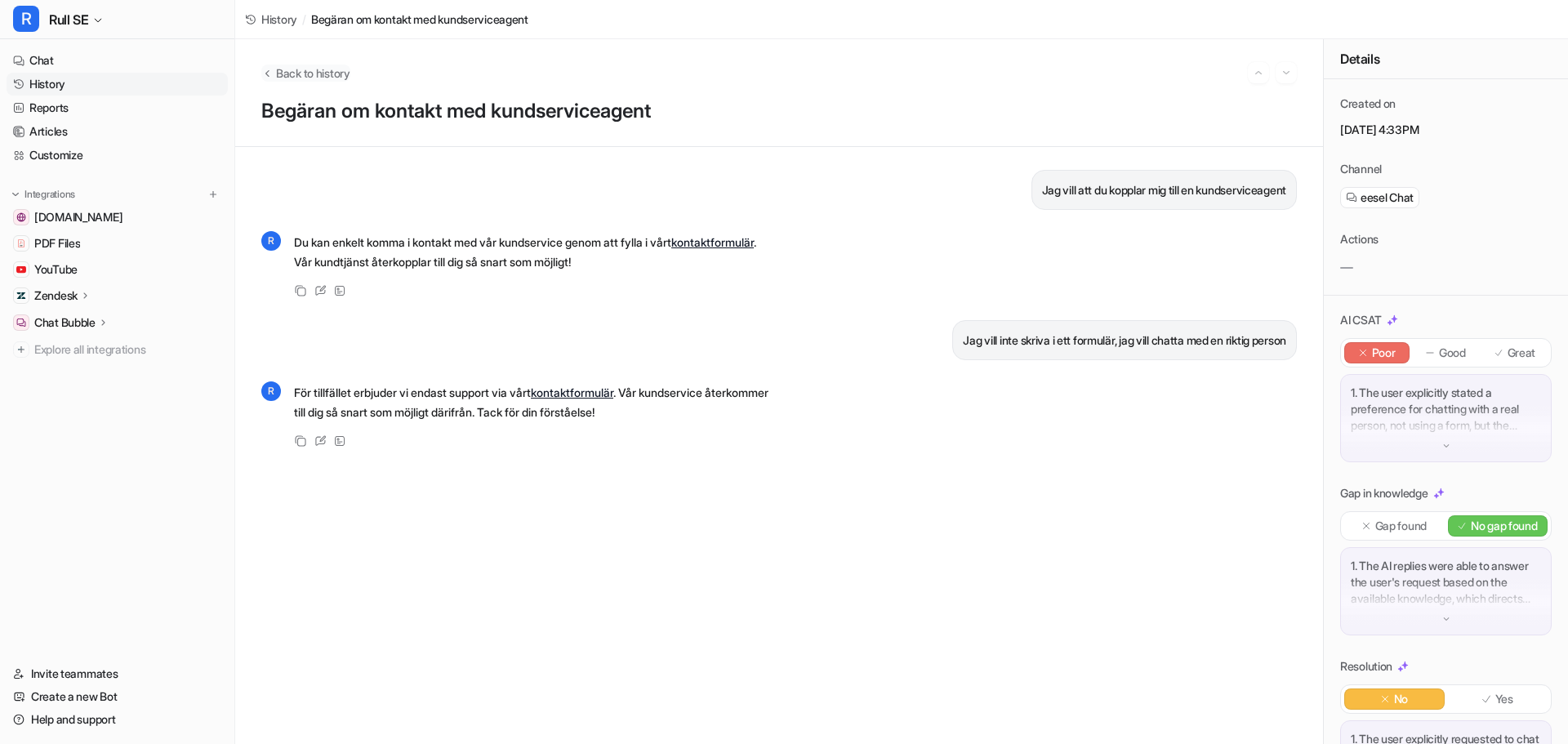
click at [280, 68] on span "Back to history" at bounding box center [313, 73] width 74 height 17
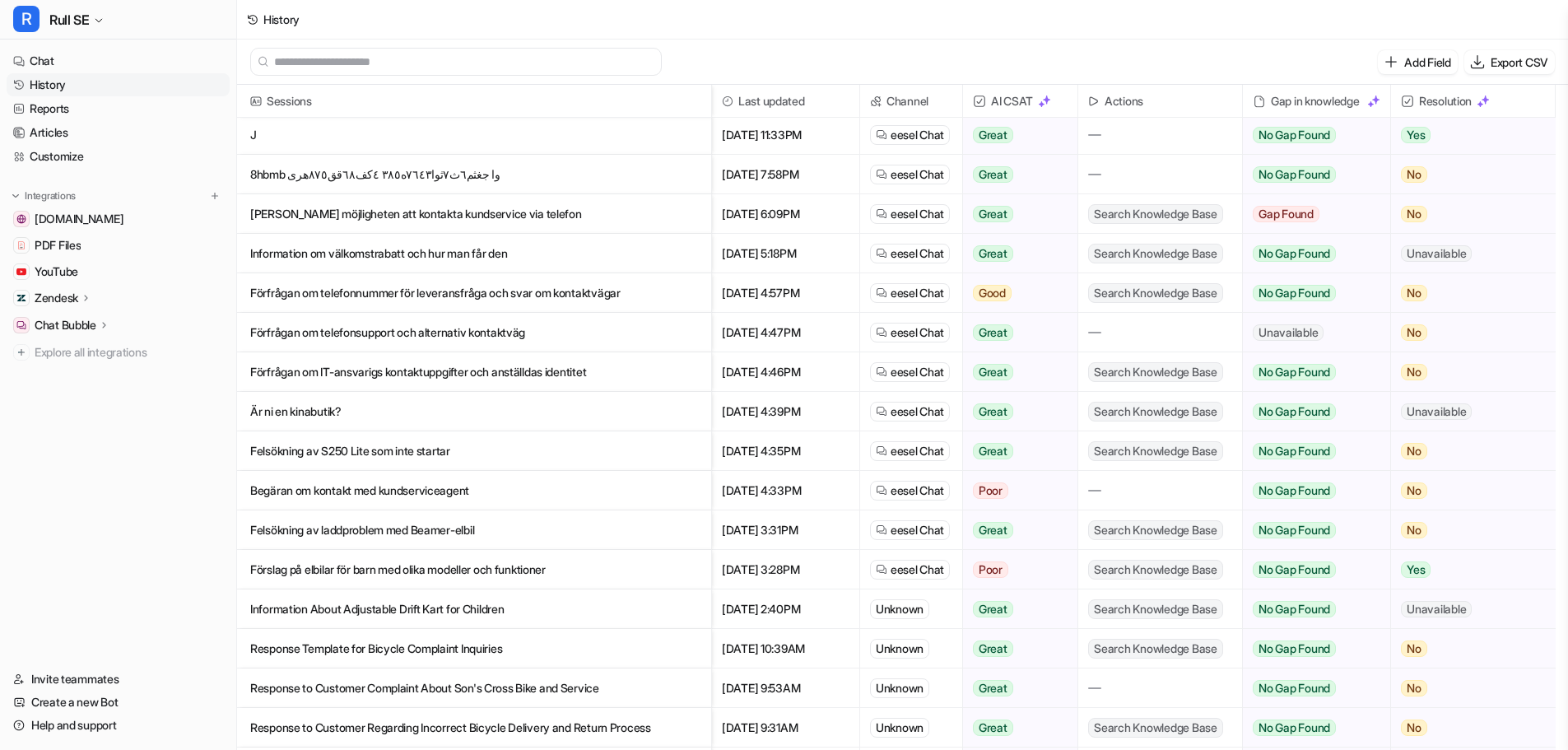
scroll to position [234, 0]
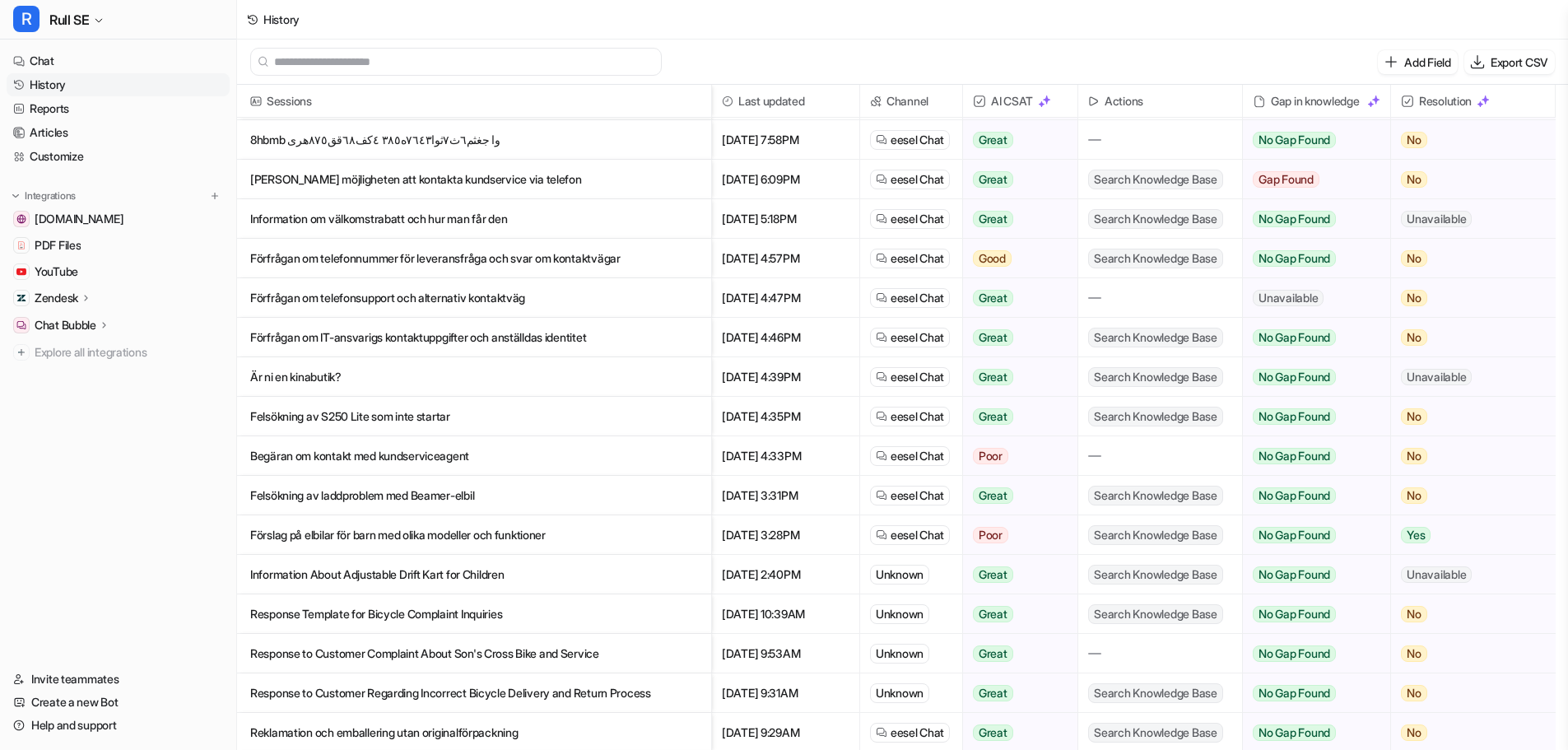
click at [367, 633] on p "Response to Customer Complaint About Son's Cross Bike and Service" at bounding box center [475, 652] width 448 height 39
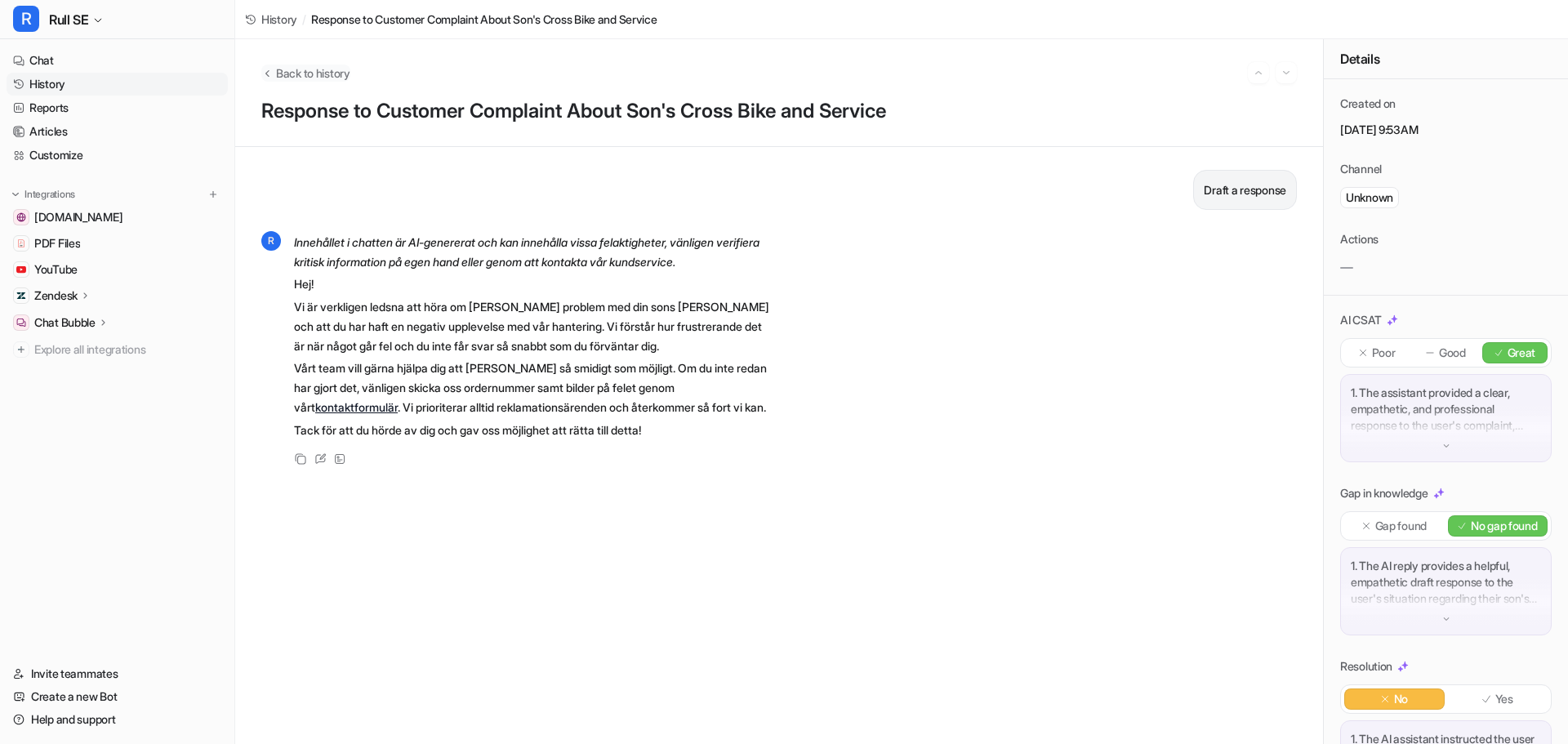
click at [273, 65] on button "Back to history" at bounding box center [306, 73] width 89 height 17
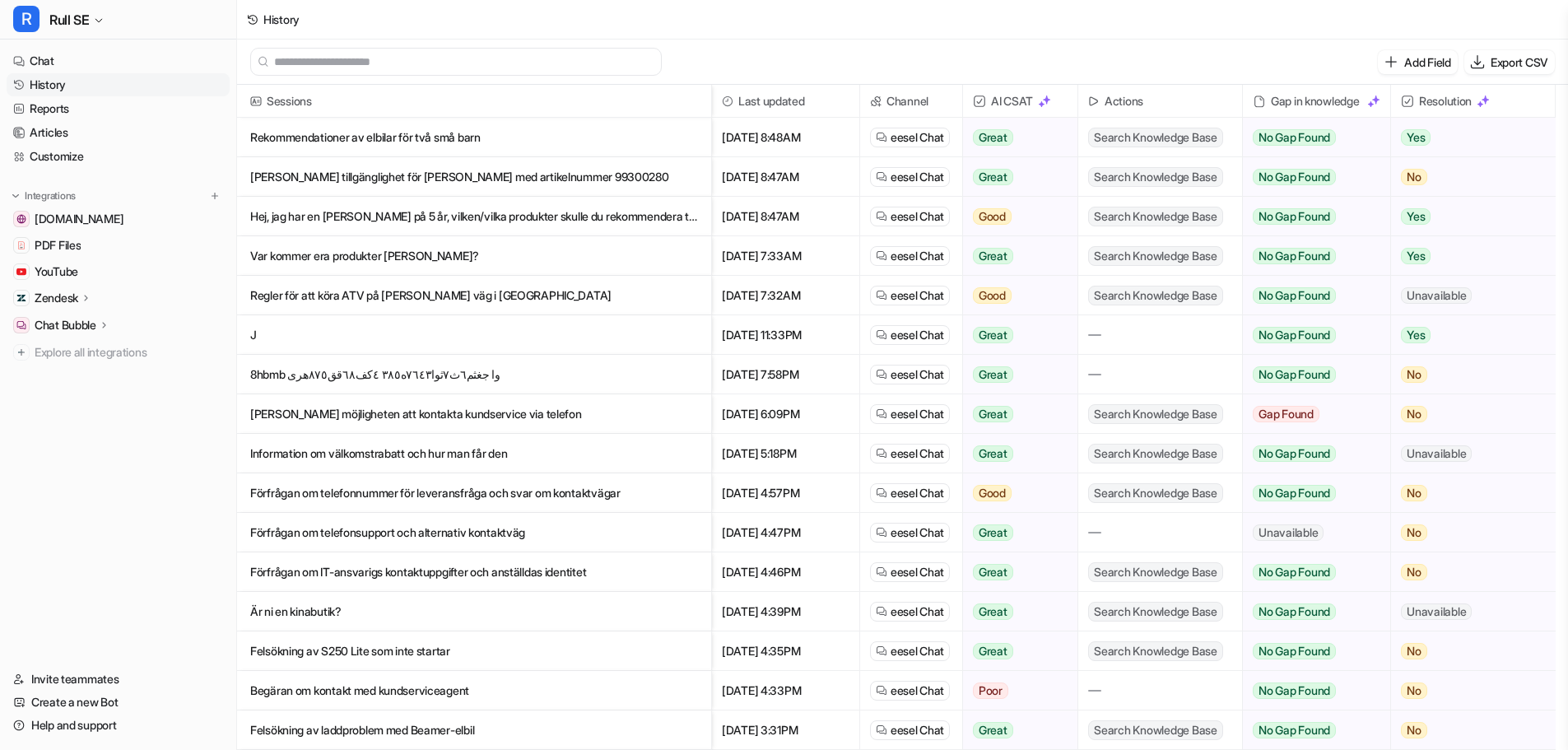
click at [369, 131] on p "Rekommendationer av elbilar för två små barn" at bounding box center [475, 137] width 448 height 39
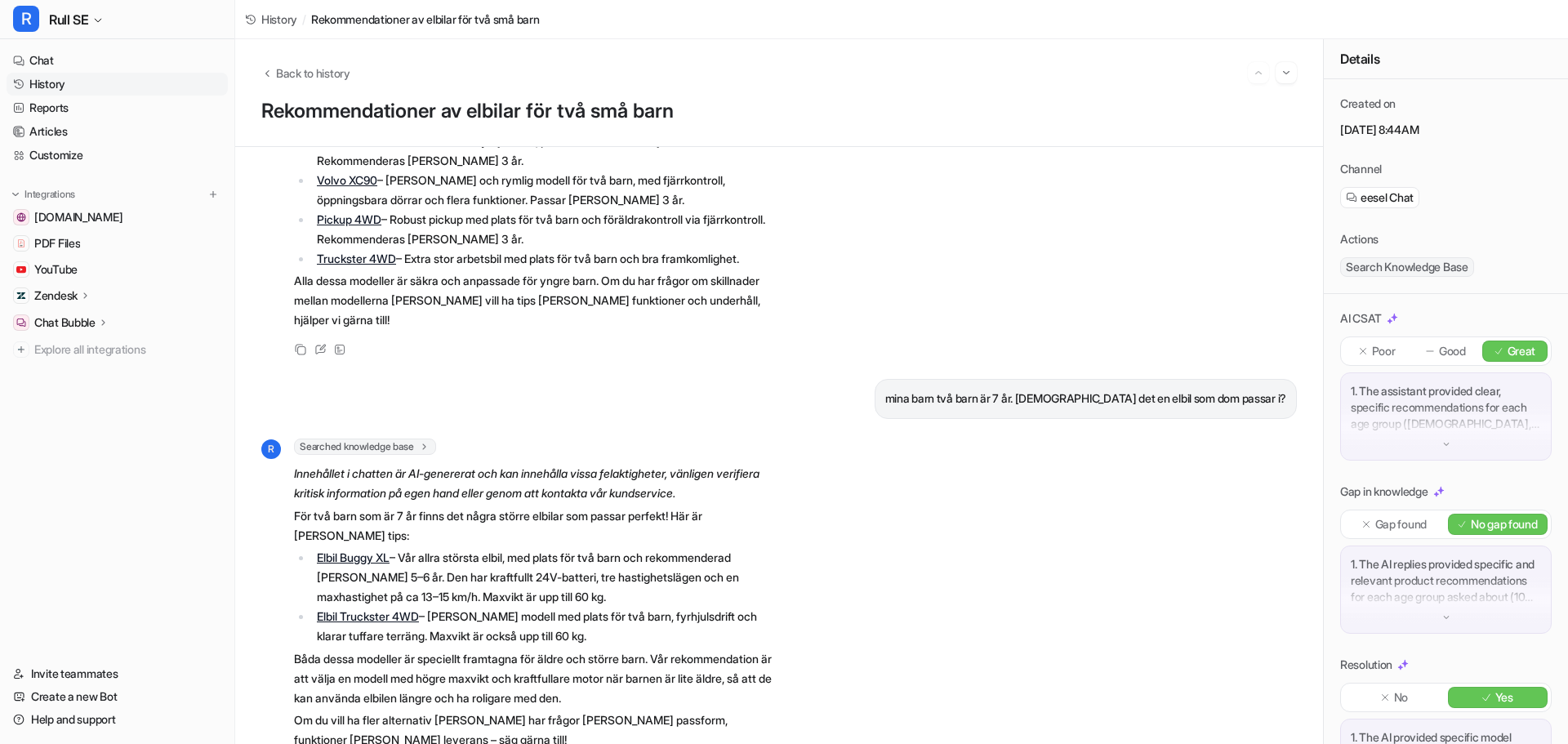
scroll to position [326, 0]
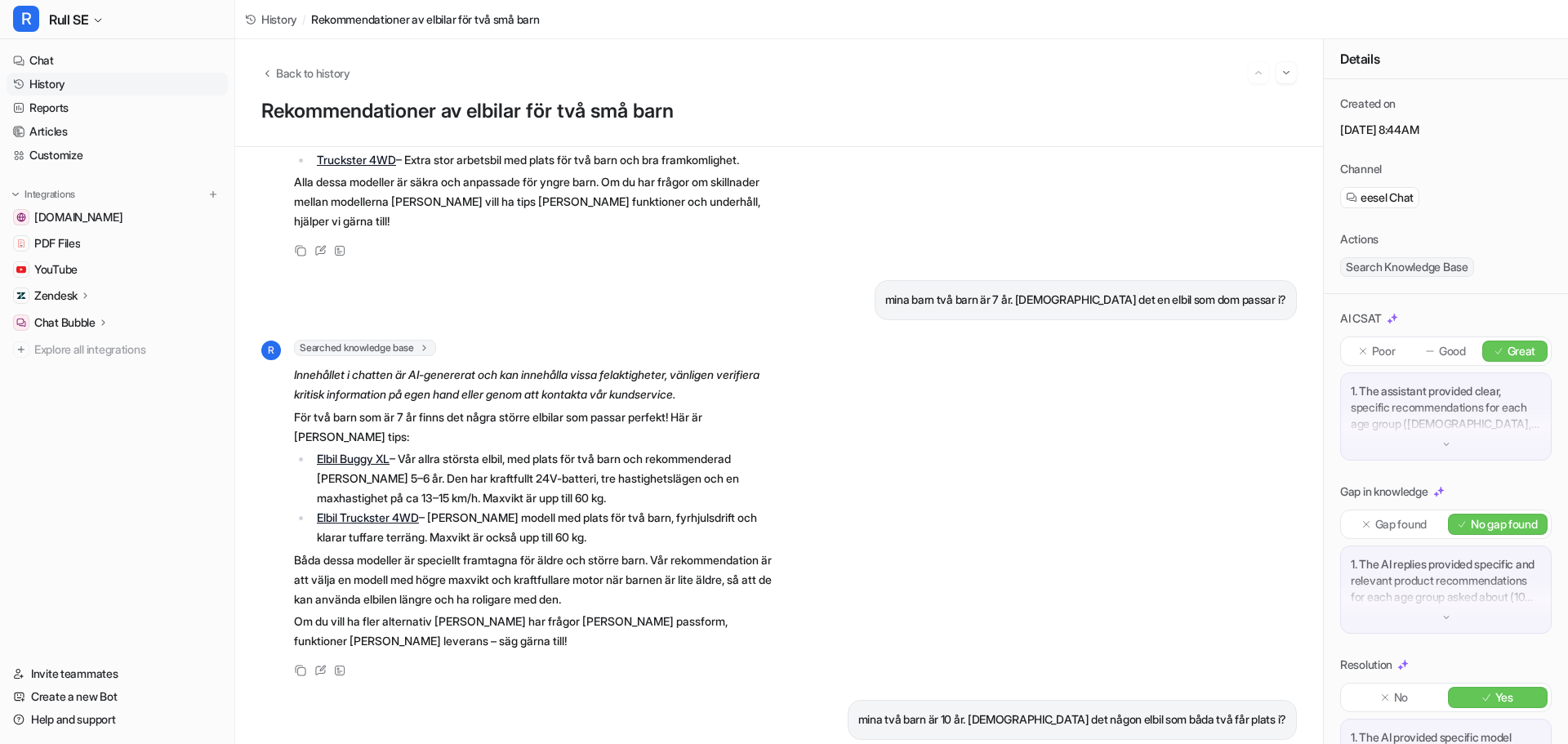
click at [390, 524] on link "Elbil Truckster 4WD" at bounding box center [368, 517] width 103 height 14
